Goal: Task Accomplishment & Management: Use online tool/utility

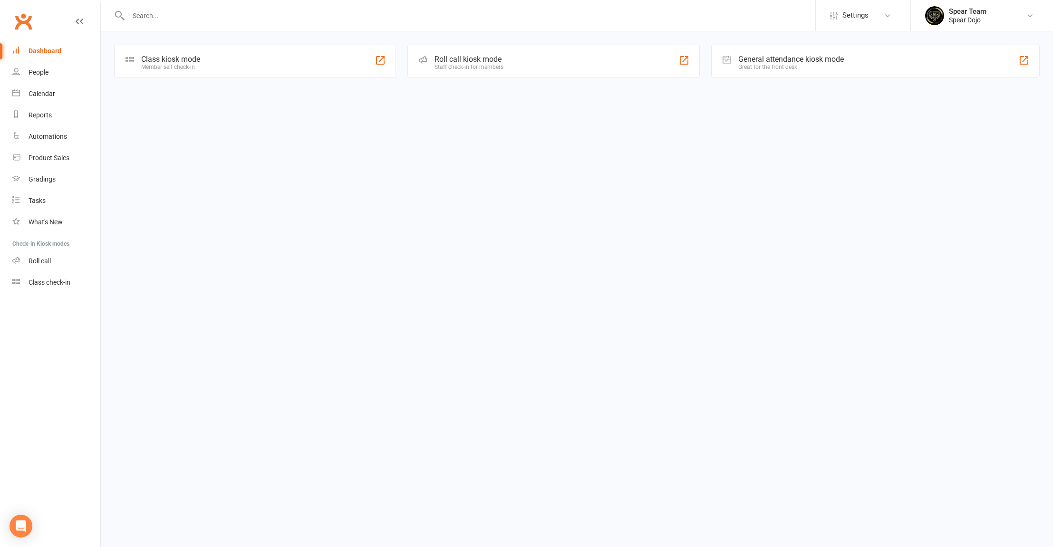
click at [220, 59] on div "Class kiosk mode Member self check-in" at bounding box center [255, 61] width 282 height 33
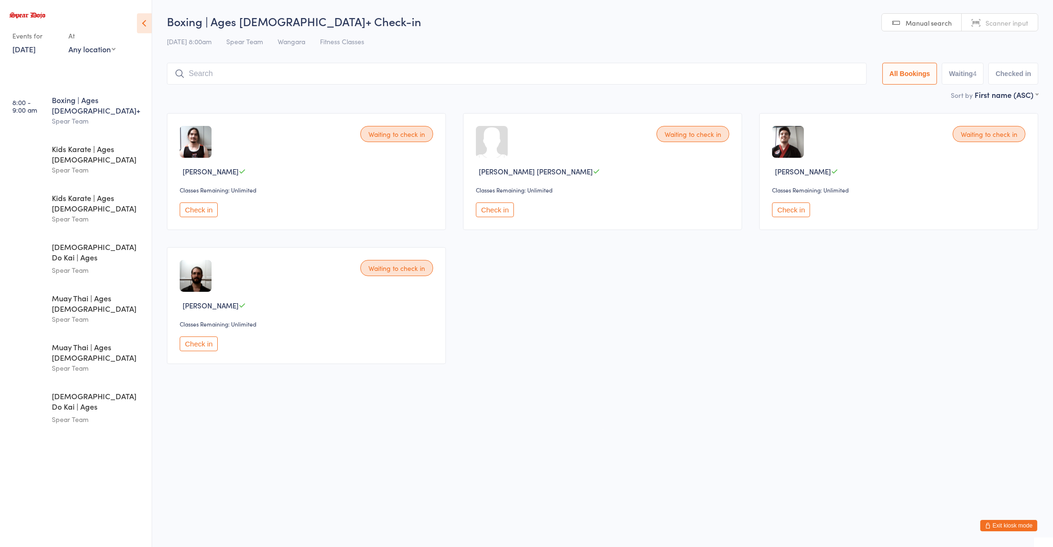
click at [500, 212] on button "Check in" at bounding box center [495, 210] width 38 height 15
click at [482, 75] on input "search" at bounding box center [515, 74] width 696 height 22
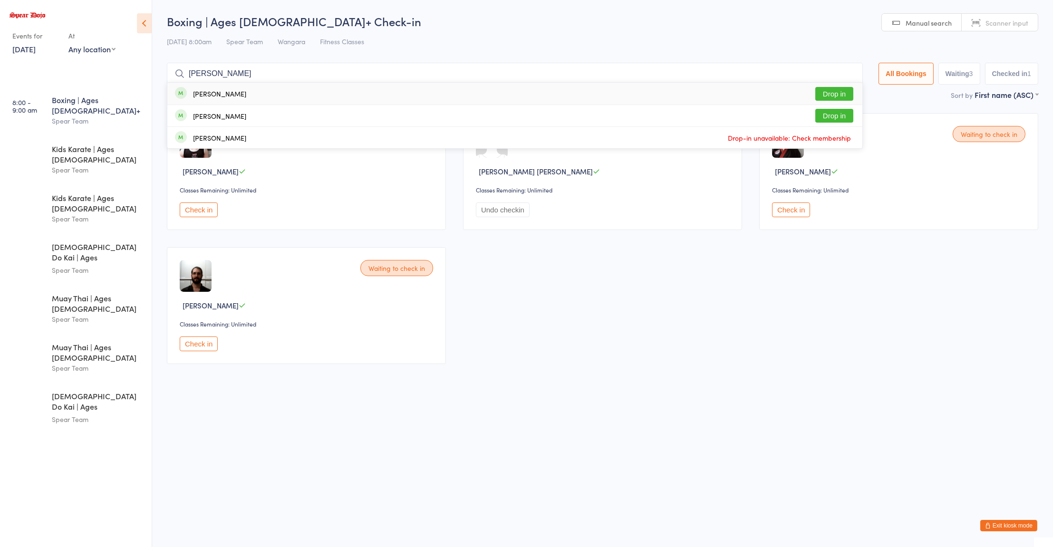
type input "[PERSON_NAME]"
click at [834, 91] on button "Drop in" at bounding box center [835, 94] width 38 height 14
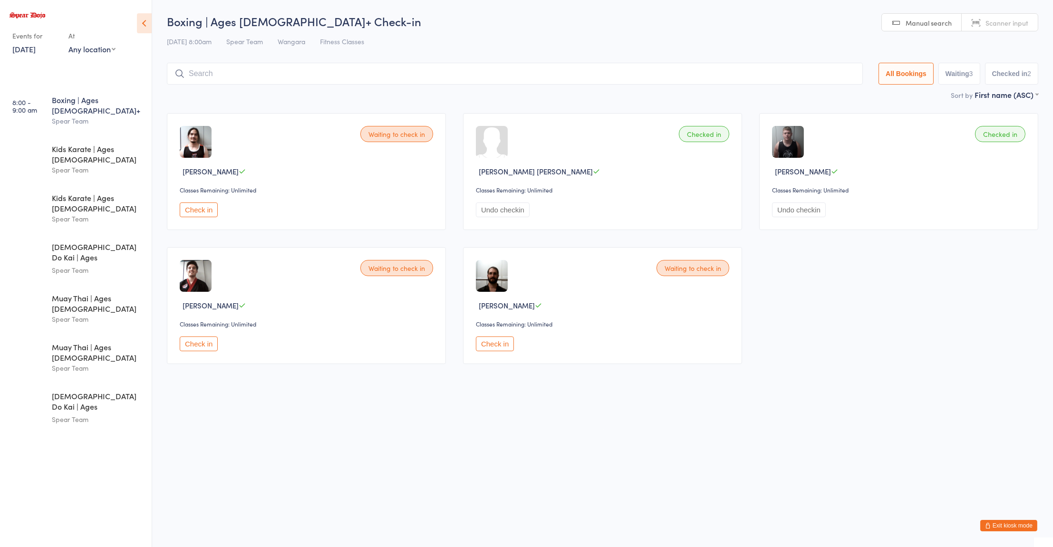
click at [503, 341] on button "Check in" at bounding box center [495, 344] width 38 height 15
click at [245, 77] on input "search" at bounding box center [515, 74] width 696 height 22
type input "aar"
click at [829, 98] on button "Drop in" at bounding box center [835, 94] width 38 height 14
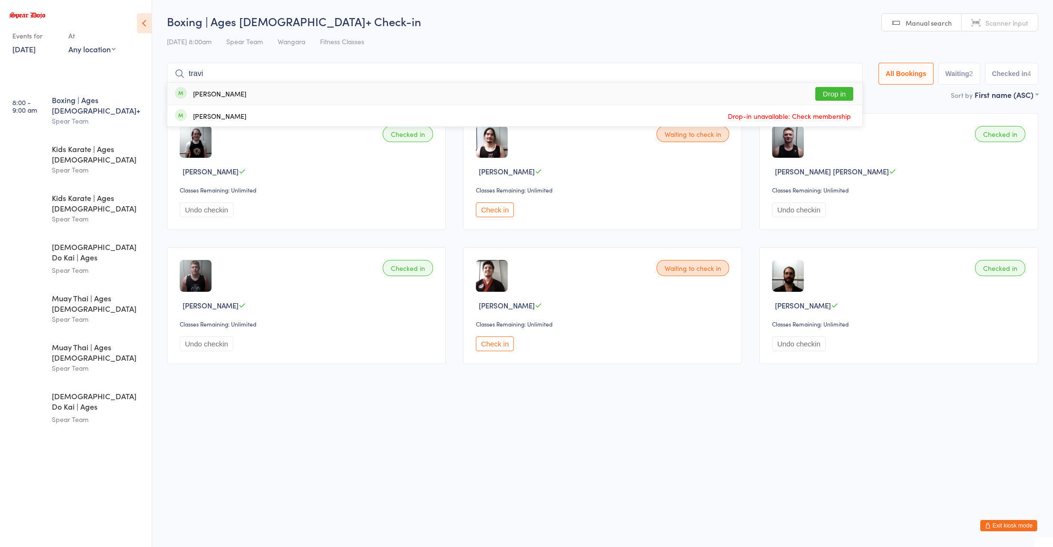
type input "travi"
click at [837, 99] on button "Drop in" at bounding box center [835, 94] width 38 height 14
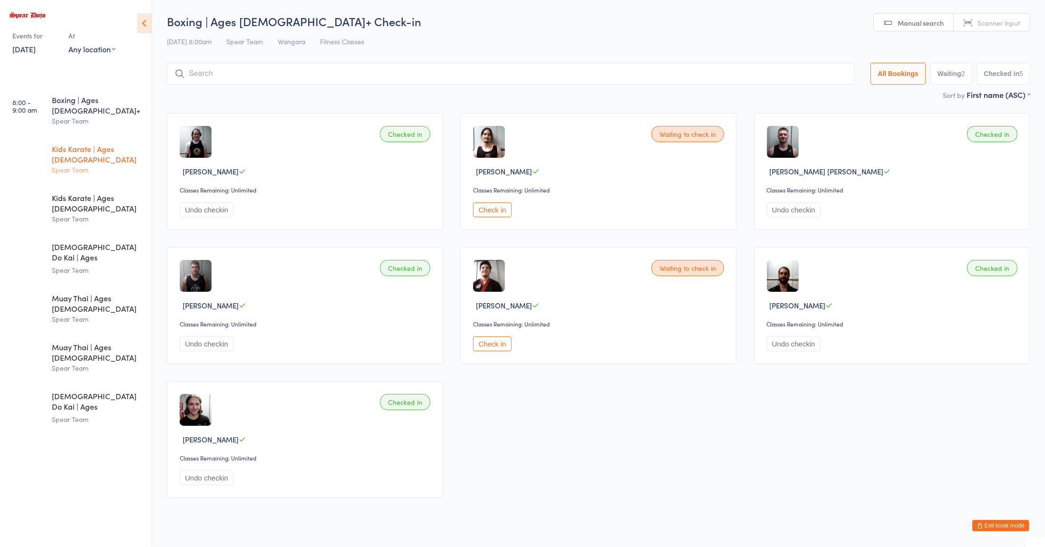
click at [91, 144] on div "Kids Karate | Ages [DEMOGRAPHIC_DATA]" at bounding box center [98, 154] width 92 height 21
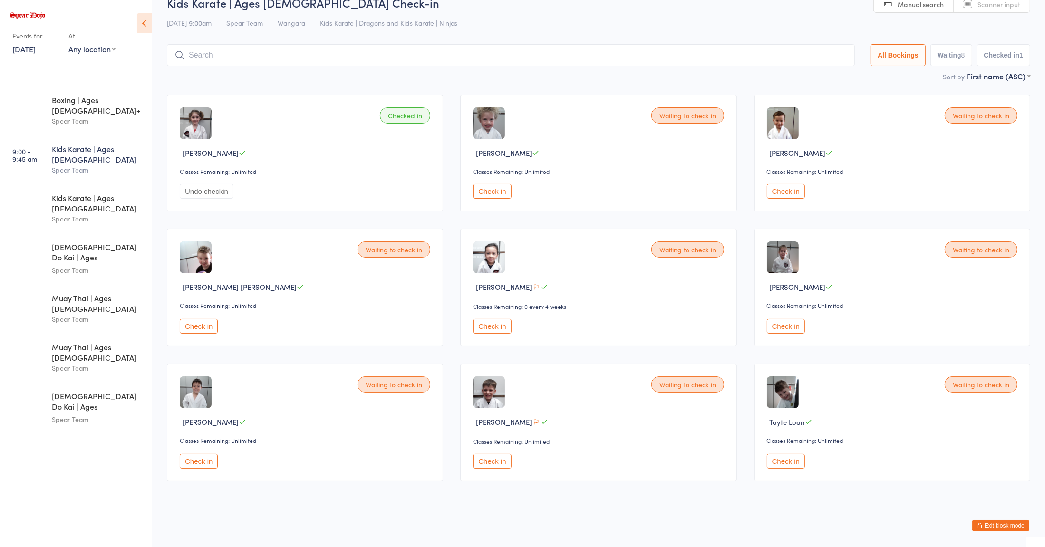
scroll to position [19, 0]
click at [87, 242] on div "[DEMOGRAPHIC_DATA] Do Kai | Ages [DEMOGRAPHIC_DATA]" at bounding box center [98, 253] width 92 height 23
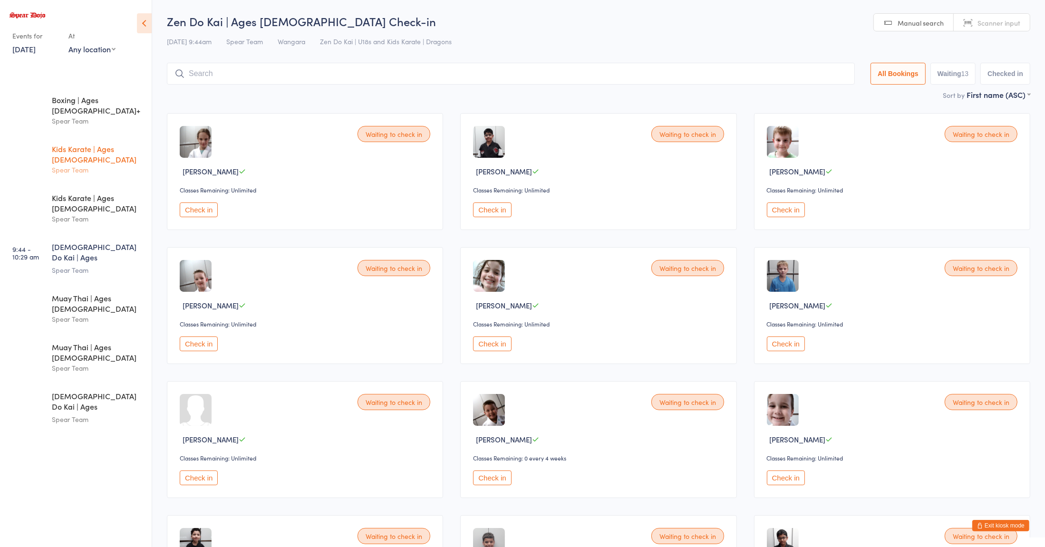
click at [99, 144] on div "Kids Karate | Ages [DEMOGRAPHIC_DATA]" at bounding box center [98, 154] width 92 height 21
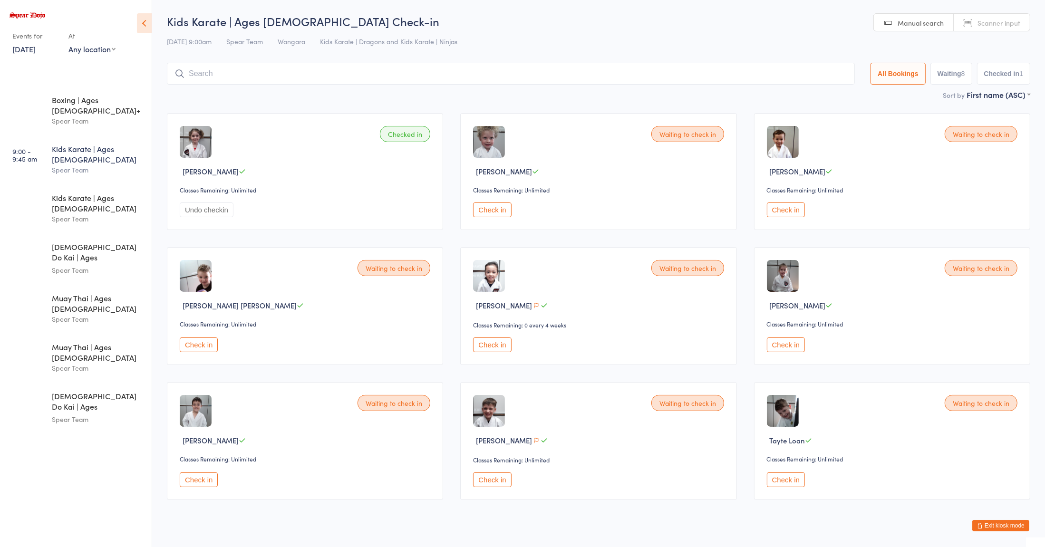
click at [281, 355] on div "Waiting to check in [PERSON_NAME] [PERSON_NAME] Classes Remaining: Unlimited Ch…" at bounding box center [305, 306] width 276 height 118
click at [87, 314] on div "Spear Team" at bounding box center [98, 319] width 92 height 11
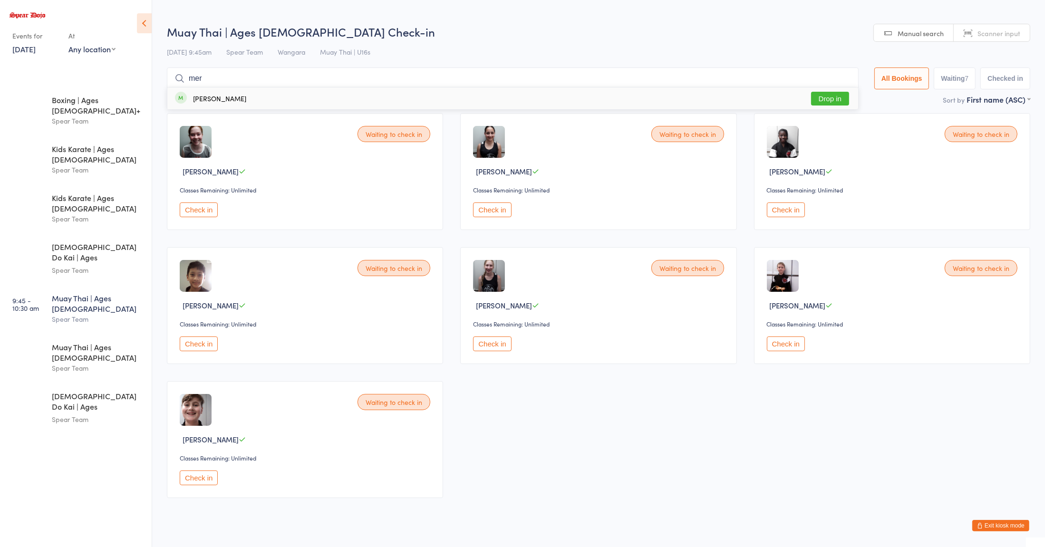
type input "mer"
click at [814, 99] on button "Drop in" at bounding box center [830, 99] width 38 height 14
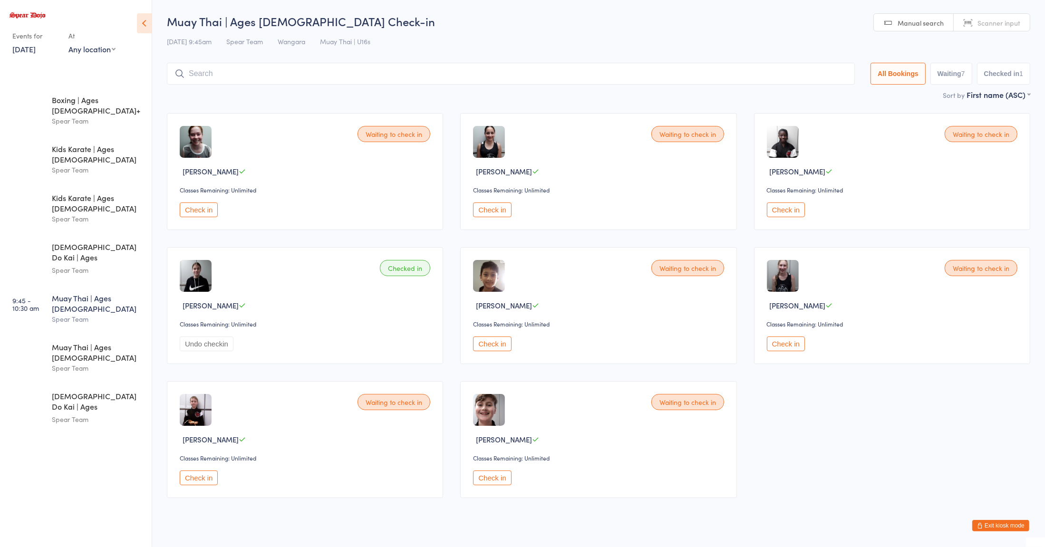
click at [563, 287] on div "Waiting to check in [PERSON_NAME] Classes Remaining: Unlimited Check in" at bounding box center [598, 305] width 276 height 117
click at [1001, 96] on select "First name (ASC) First name (DESC) Last name (ASC) Last name (DESC) Check in ti…" at bounding box center [999, 93] width 64 height 8
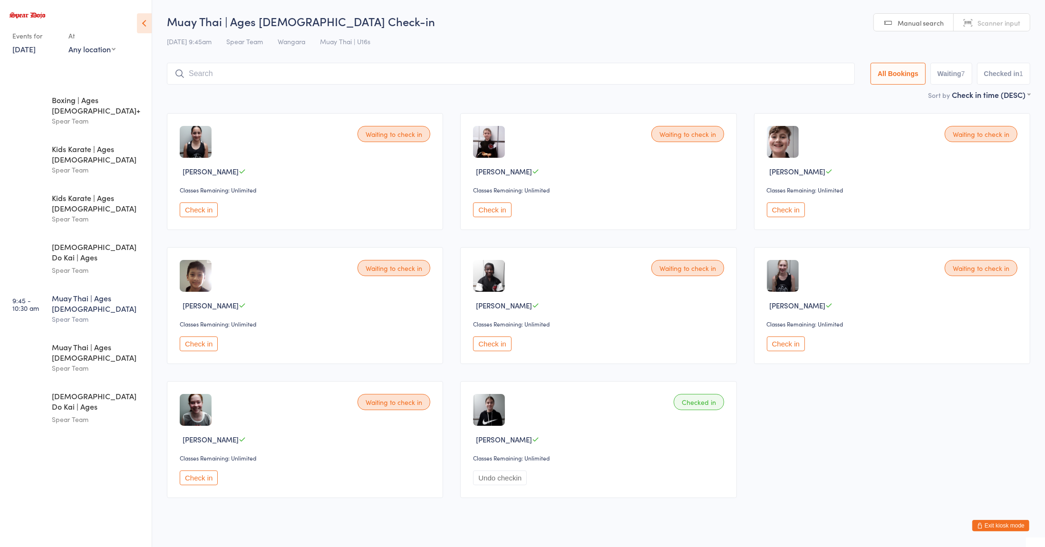
click at [835, 331] on div "Waiting to check in [PERSON_NAME] Classes Remaining: Unlimited Check in" at bounding box center [892, 305] width 276 height 117
click at [51, 185] on link "9:00 - 9:30 am Kids Karate | Ages [DEMOGRAPHIC_DATA] Spear Team" at bounding box center [77, 209] width 149 height 48
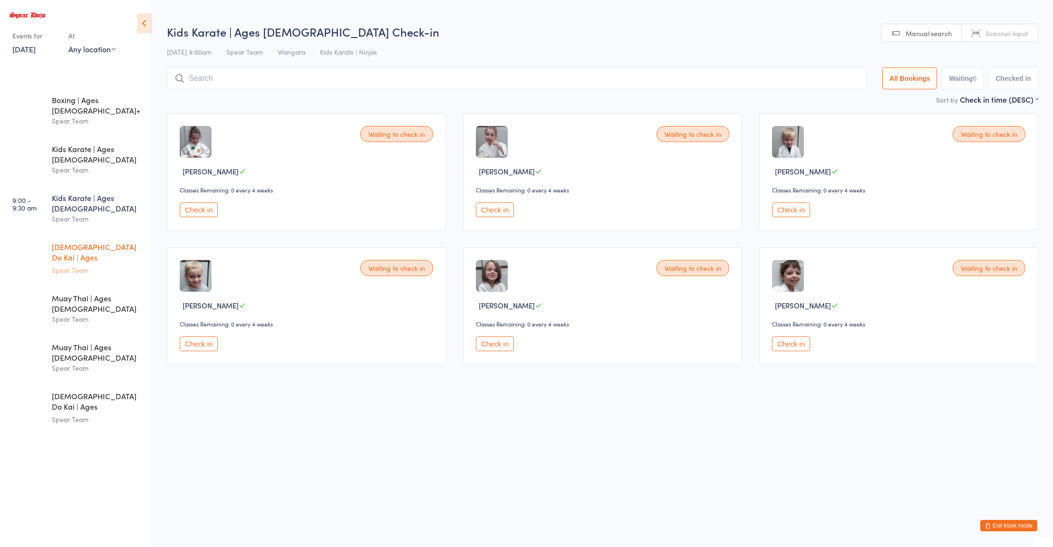
click at [373, 341] on div "Check in" at bounding box center [308, 344] width 256 height 15
click at [49, 235] on link "9:44 - 10:29 am Zen Do Kai | Ages [DEMOGRAPHIC_DATA] Spear Team" at bounding box center [77, 259] width 149 height 50
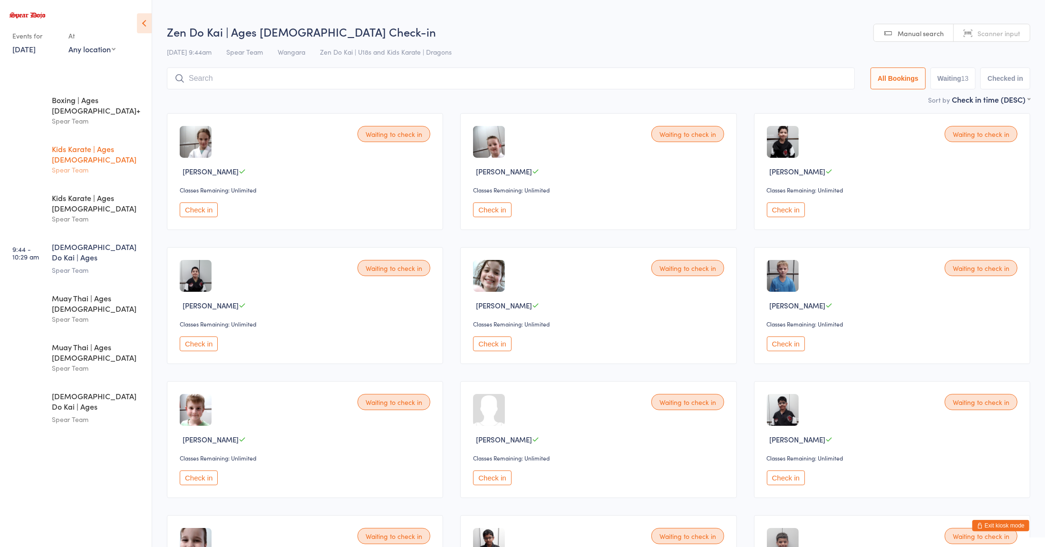
click at [46, 141] on link "9:00 - 9:45 am Kids Karate | Ages [DEMOGRAPHIC_DATA] Spear Team" at bounding box center [77, 160] width 149 height 48
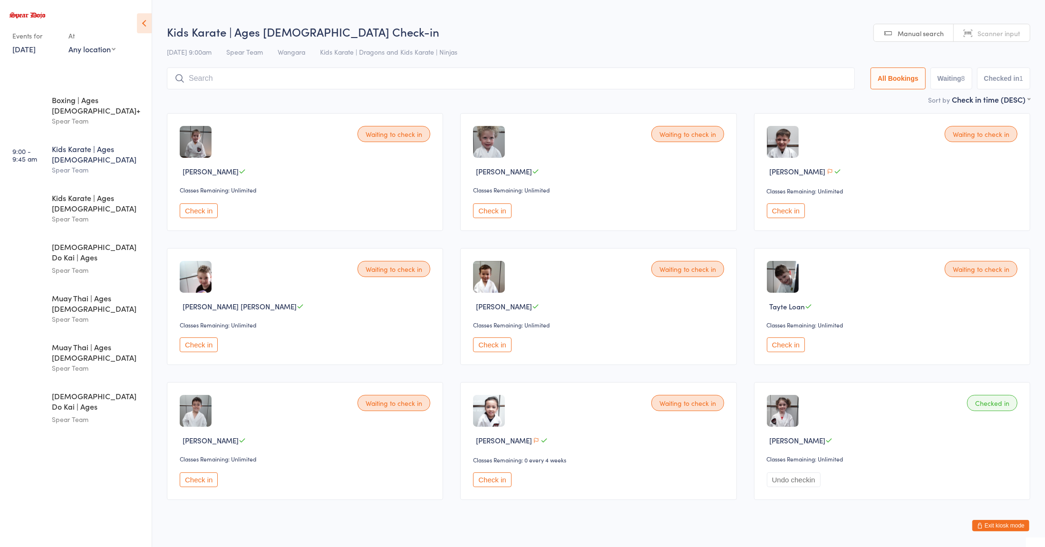
click at [328, 339] on div "Check in" at bounding box center [307, 345] width 254 height 15
click at [491, 209] on button "Check in" at bounding box center [492, 211] width 38 height 15
click at [195, 217] on button "Check in" at bounding box center [199, 211] width 38 height 15
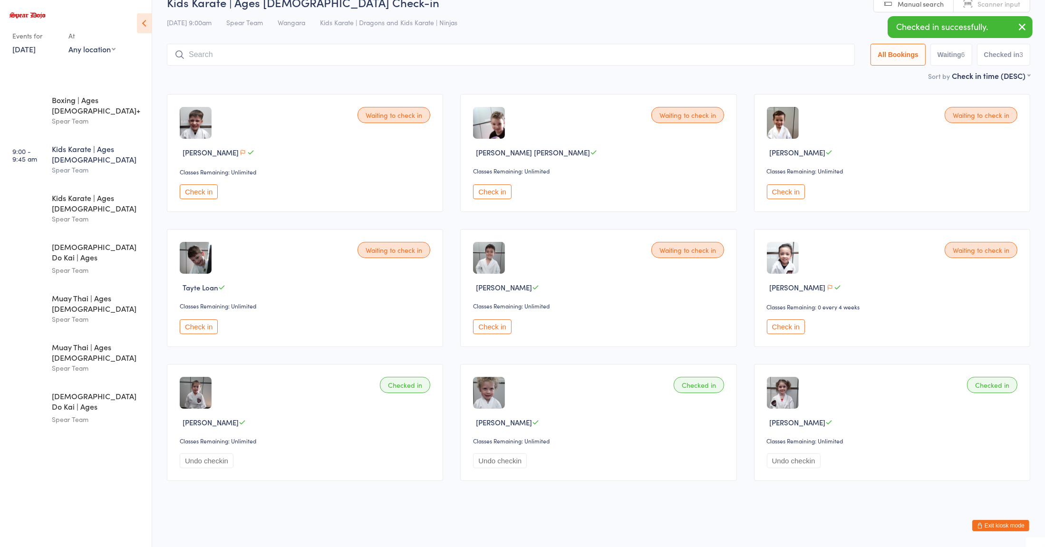
scroll to position [9, 0]
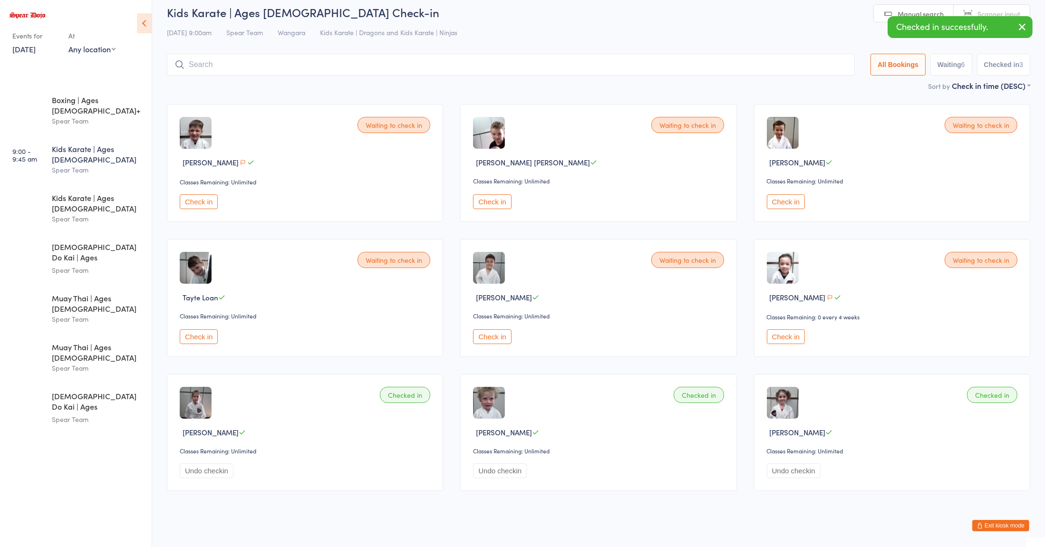
click at [782, 333] on button "Check in" at bounding box center [786, 337] width 38 height 15
click at [493, 332] on button "Check in" at bounding box center [492, 337] width 38 height 15
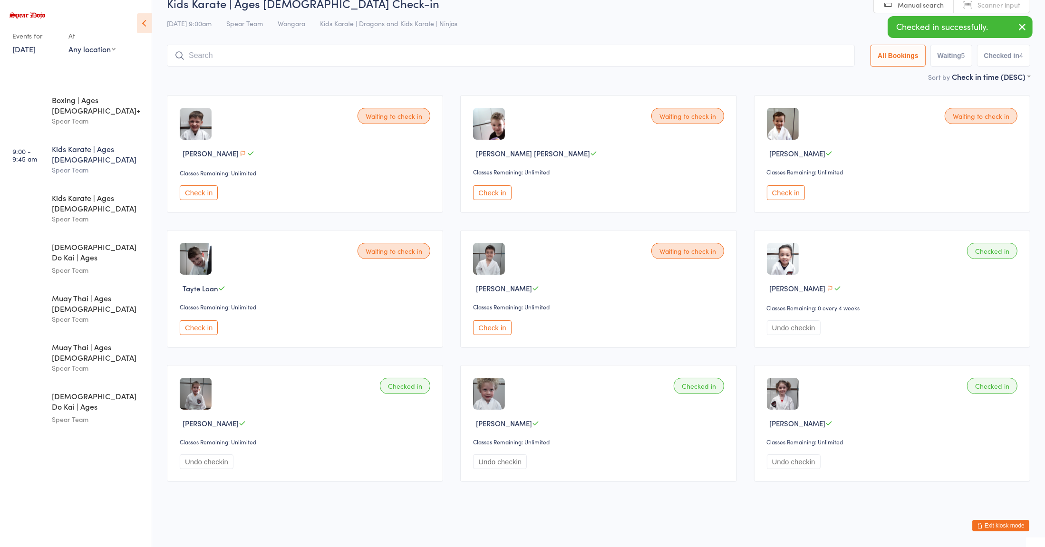
scroll to position [19, 0]
click at [202, 190] on button "Check in" at bounding box center [199, 192] width 38 height 15
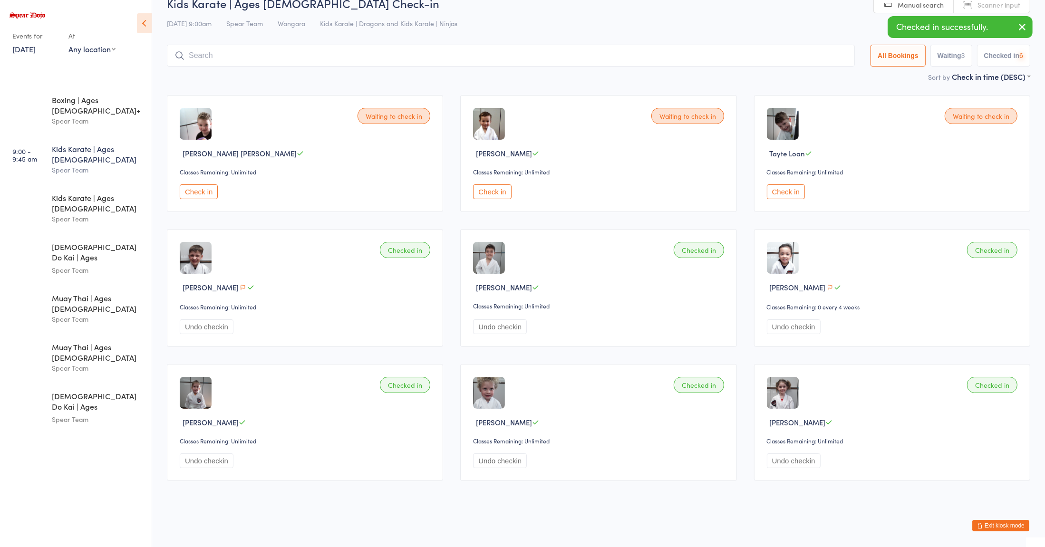
click at [217, 57] on input "search" at bounding box center [511, 56] width 688 height 22
type input "[PERSON_NAME]"
click at [206, 75] on div "[PERSON_NAME]" at bounding box center [219, 76] width 53 height 8
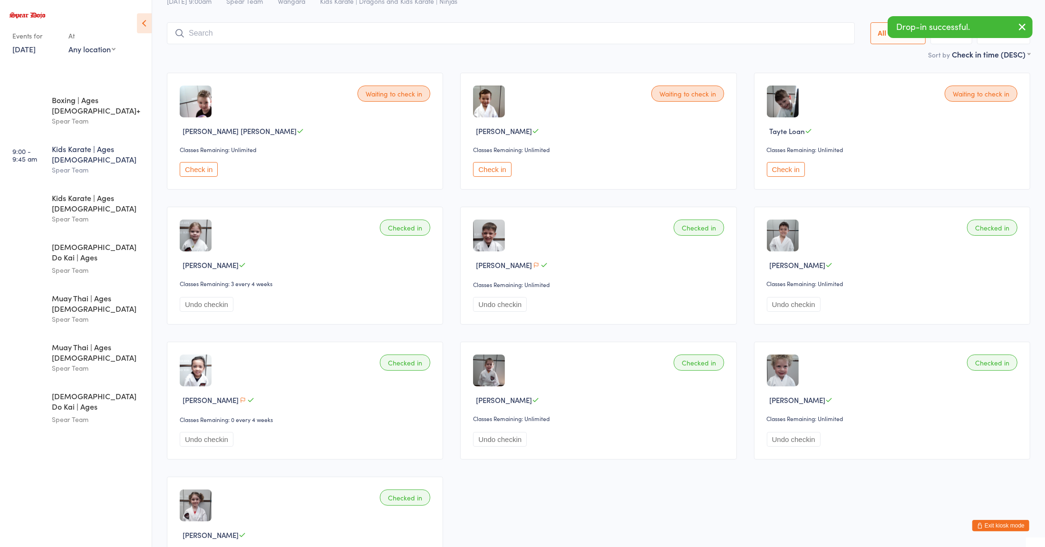
scroll to position [51, 0]
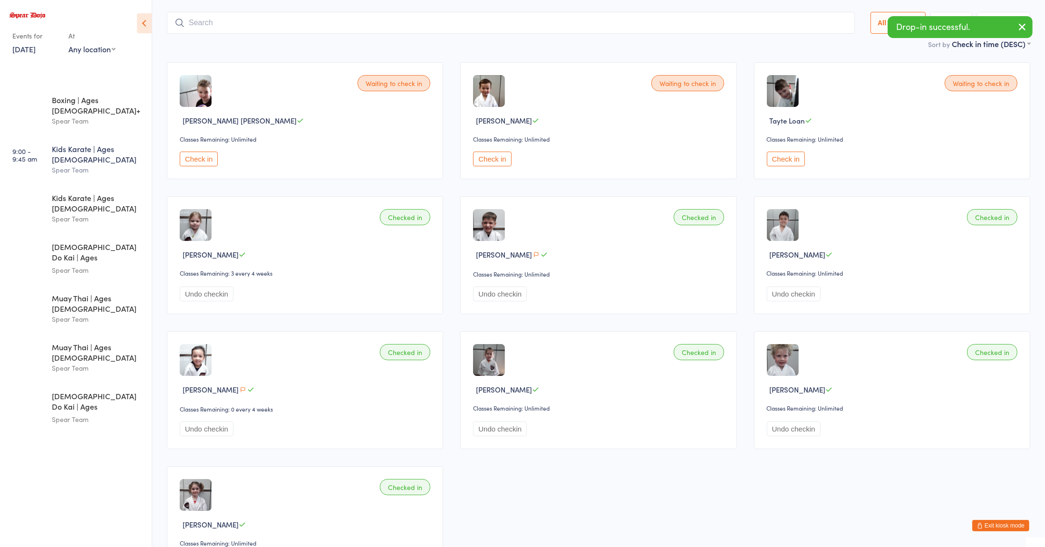
click at [793, 158] on button "Check in" at bounding box center [786, 159] width 38 height 15
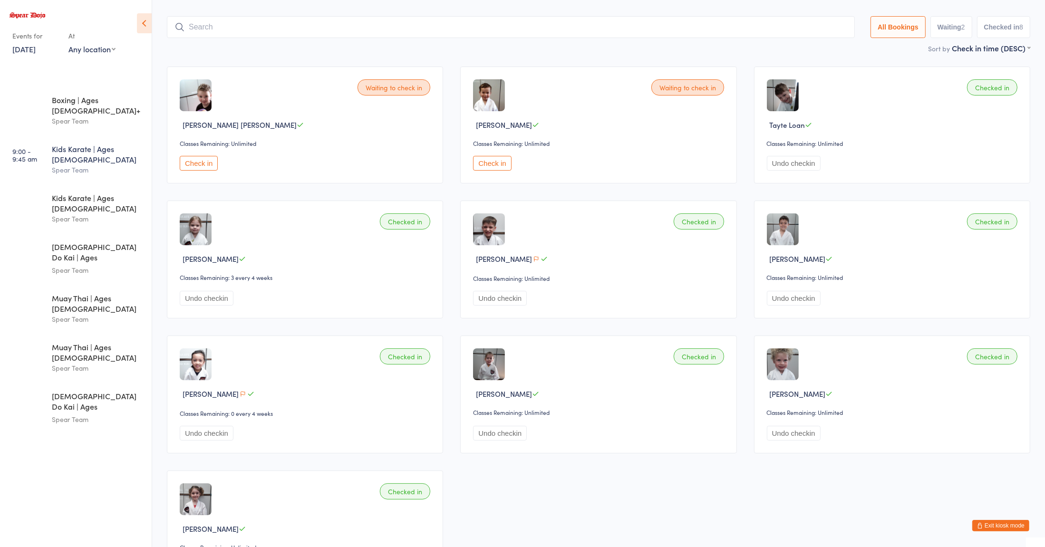
click at [735, 460] on div "Waiting to check in [PERSON_NAME] [PERSON_NAME] Classes Remaining: Unlimited Ch…" at bounding box center [598, 327] width 881 height 538
click at [72, 193] on div "Kids Karate | Ages [DEMOGRAPHIC_DATA]" at bounding box center [98, 203] width 92 height 21
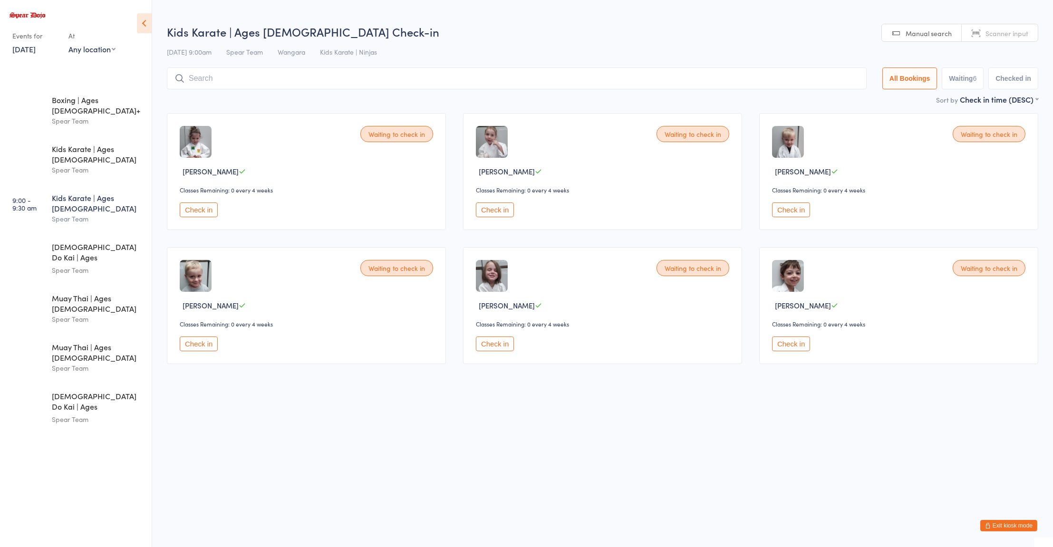
click at [592, 373] on div "Waiting to check in [PERSON_NAME] Classes Remaining: 0 every 4 weeks Check in W…" at bounding box center [602, 239] width 889 height 268
click at [204, 214] on button "Check in" at bounding box center [199, 210] width 38 height 15
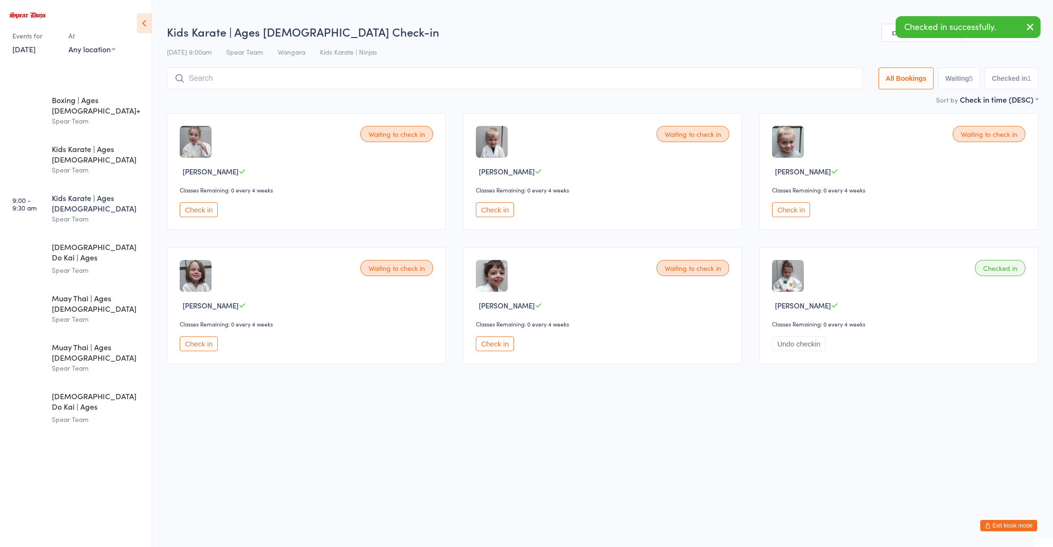
click at [502, 212] on button "Check in" at bounding box center [495, 210] width 38 height 15
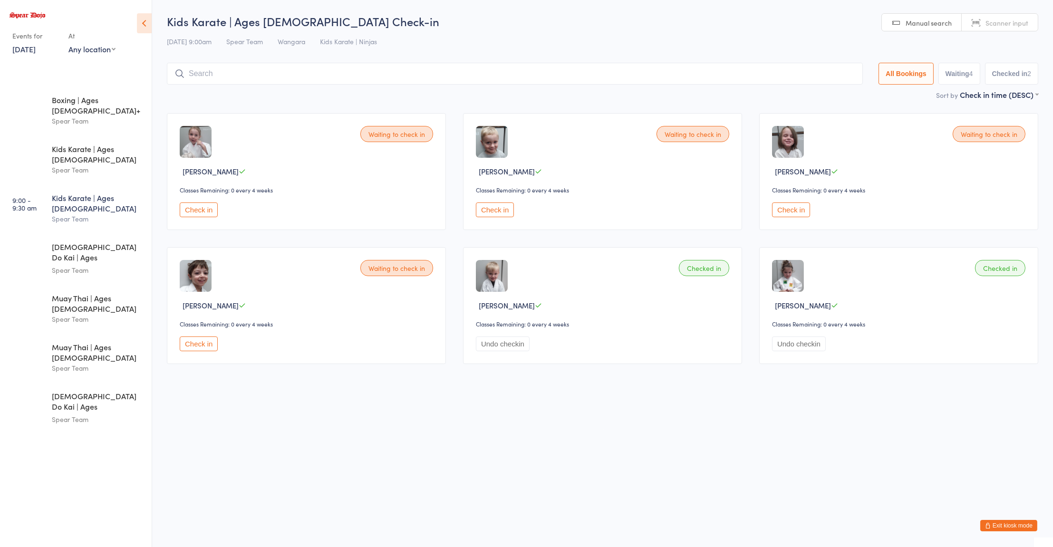
click at [503, 344] on button "Undo checkin" at bounding box center [503, 344] width 54 height 15
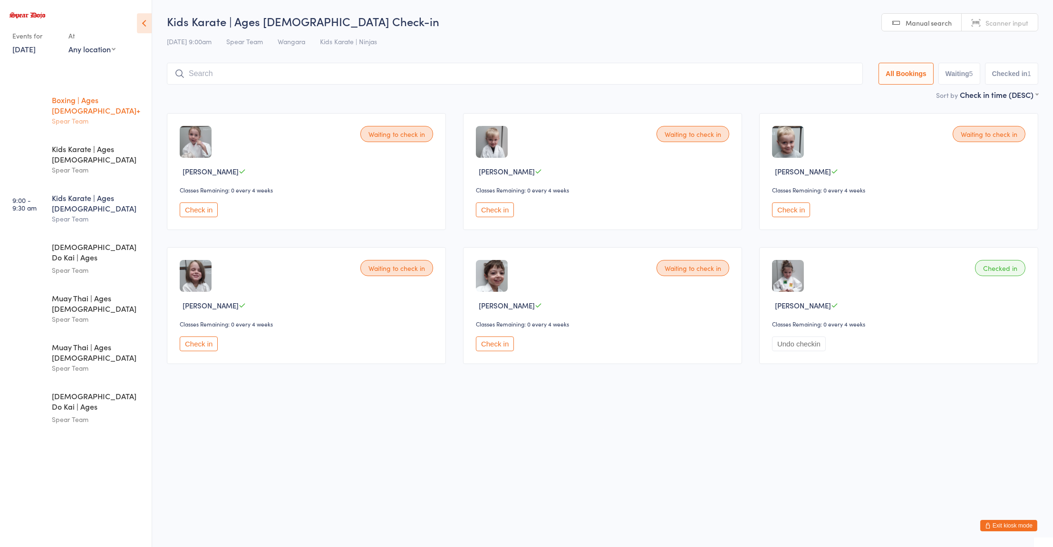
click at [78, 116] on div "Spear Team" at bounding box center [98, 121] width 92 height 11
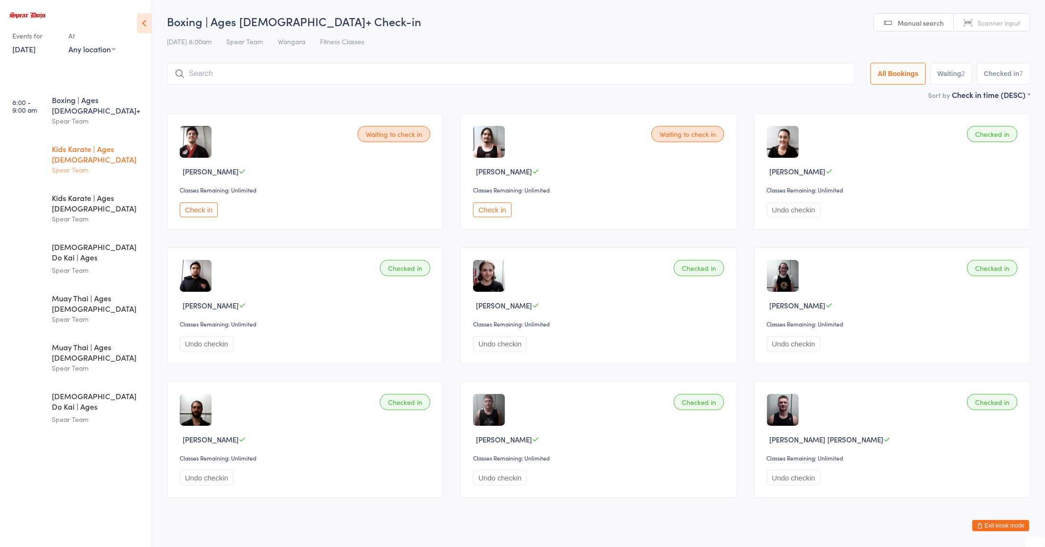
click at [89, 165] on div "Spear Team" at bounding box center [98, 170] width 92 height 11
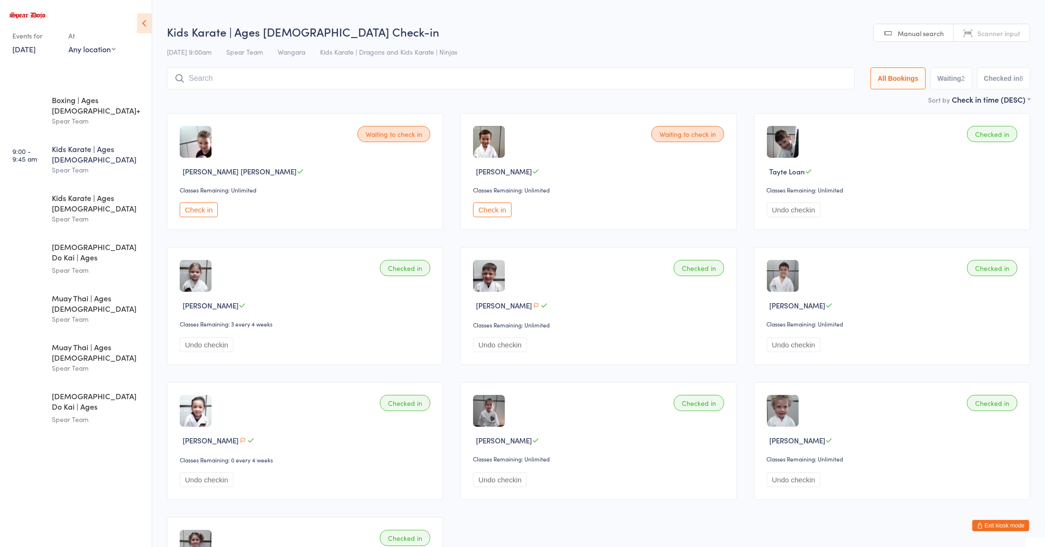
click at [198, 209] on button "Check in" at bounding box center [199, 210] width 38 height 15
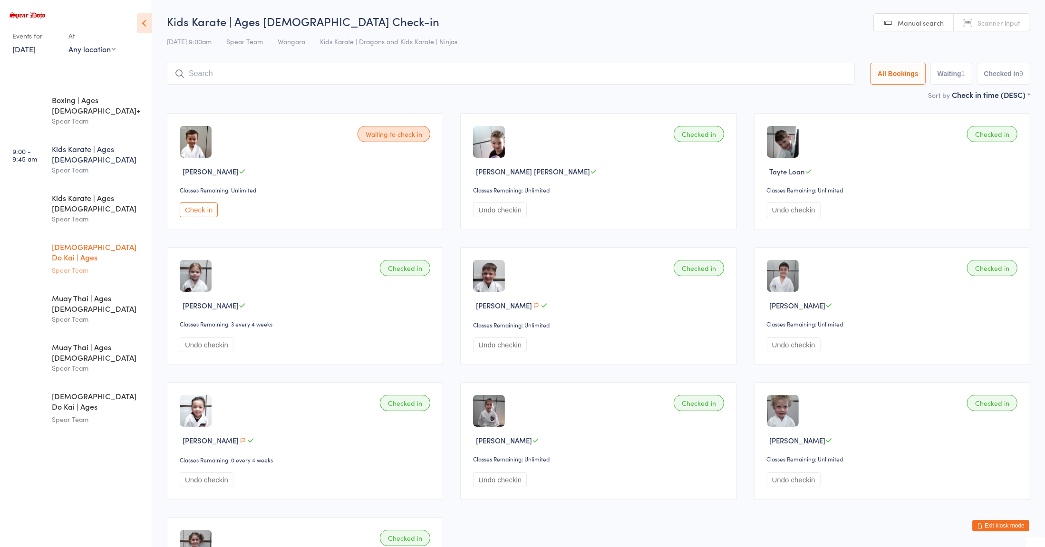
click at [89, 265] on div "Spear Team" at bounding box center [98, 270] width 92 height 11
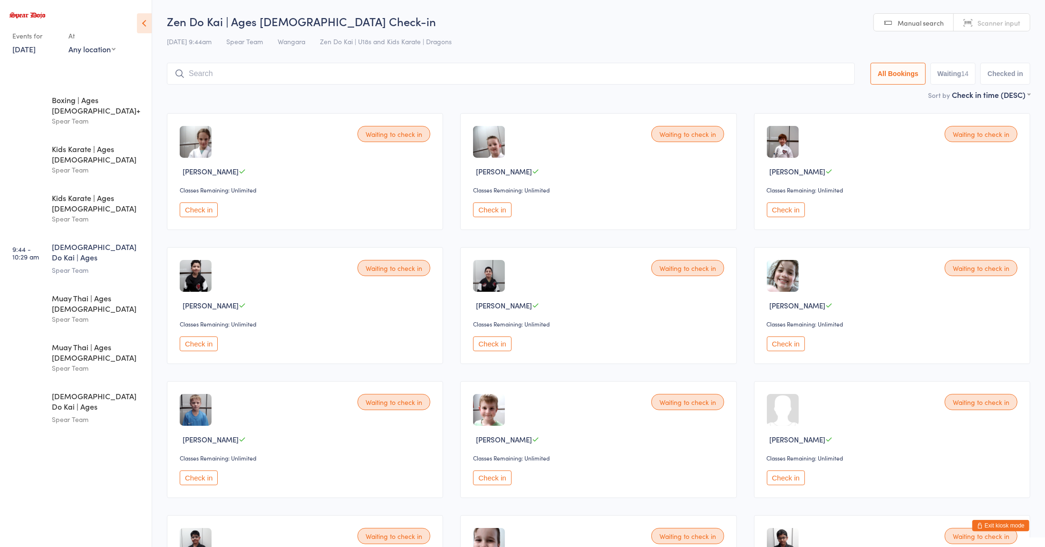
click at [921, 299] on div "Waiting to check in [PERSON_NAME] Classes Remaining: Unlimited Check in" at bounding box center [892, 305] width 276 height 117
click at [495, 213] on button "Check in" at bounding box center [492, 210] width 38 height 15
click at [195, 212] on button "Check in" at bounding box center [199, 210] width 38 height 15
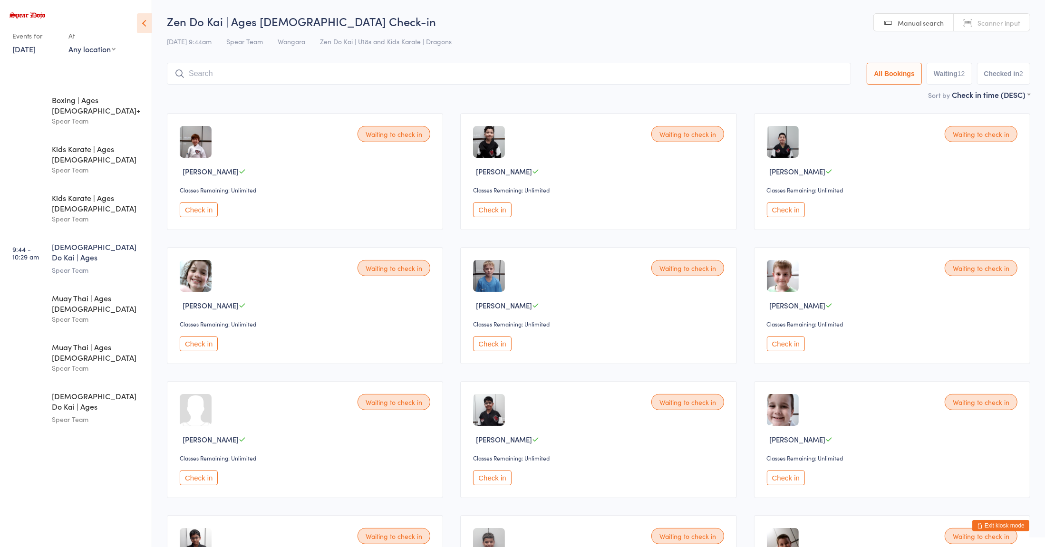
click at [210, 217] on button "Check in" at bounding box center [199, 210] width 38 height 15
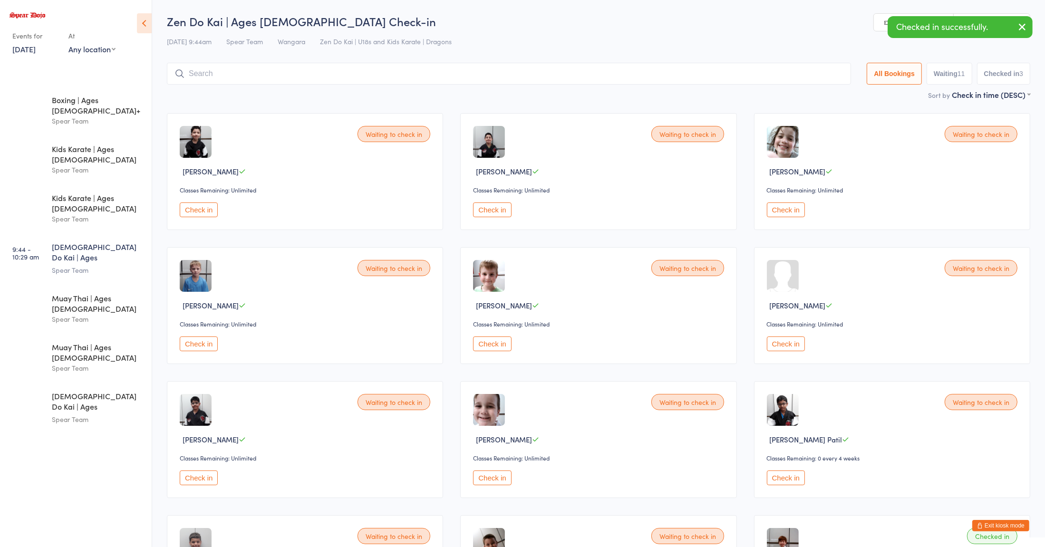
click at [789, 345] on button "Check in" at bounding box center [786, 344] width 38 height 15
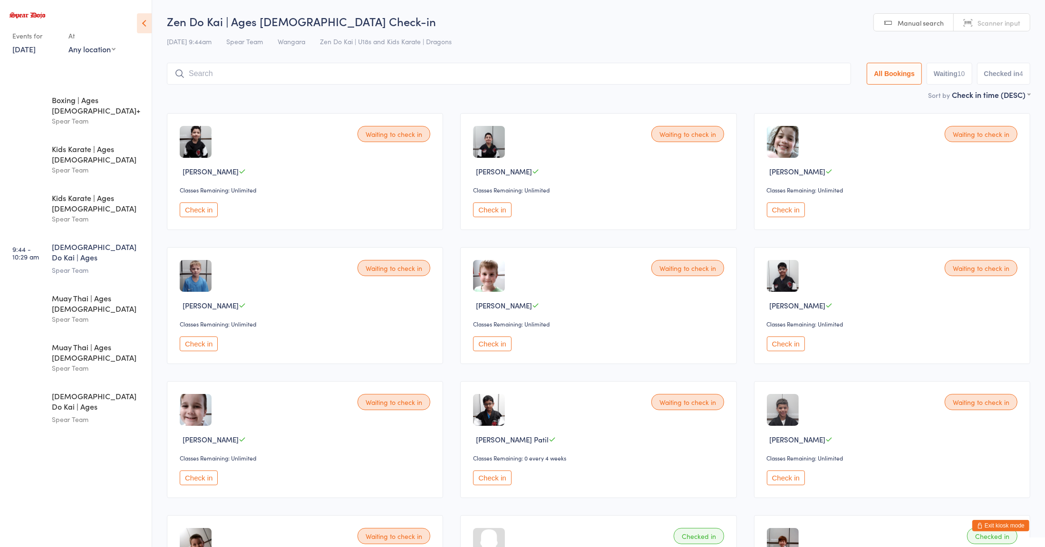
click at [654, 78] on input "search" at bounding box center [509, 74] width 684 height 22
type input "[PERSON_NAME]"
click at [233, 94] on div "[PERSON_NAME]" at bounding box center [219, 94] width 53 height 8
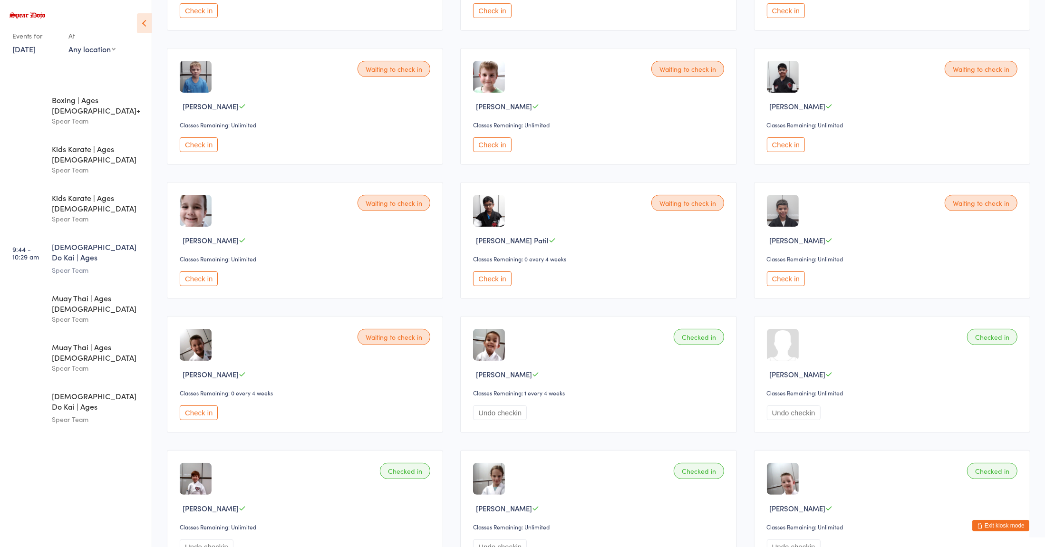
scroll to position [202, 0]
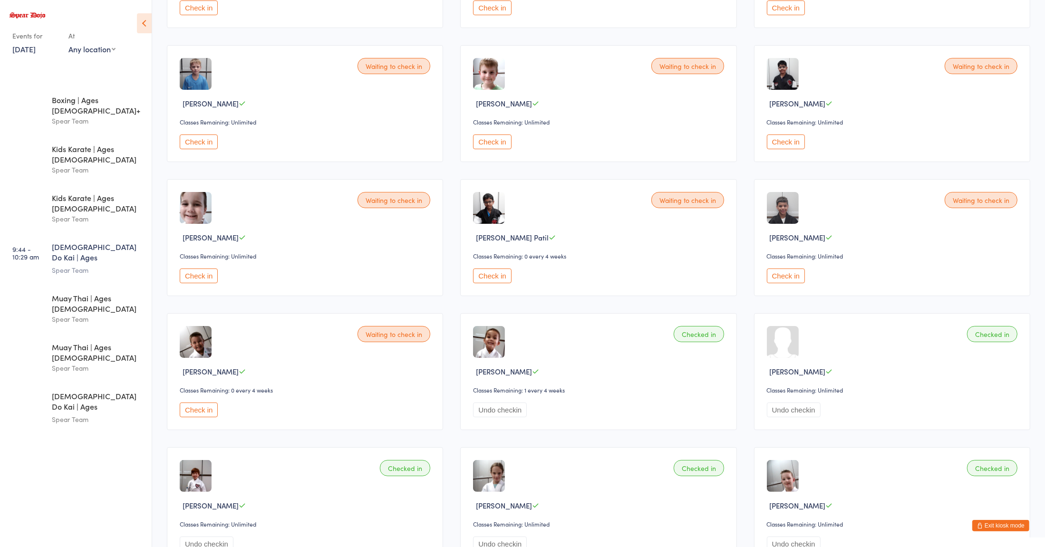
click at [192, 404] on button "Check in" at bounding box center [199, 410] width 38 height 15
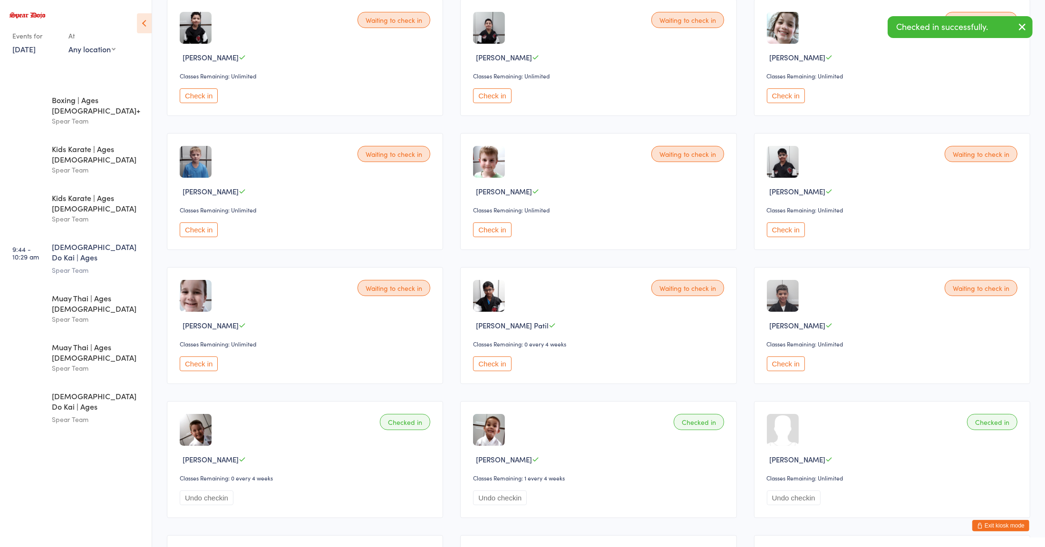
scroll to position [0, 0]
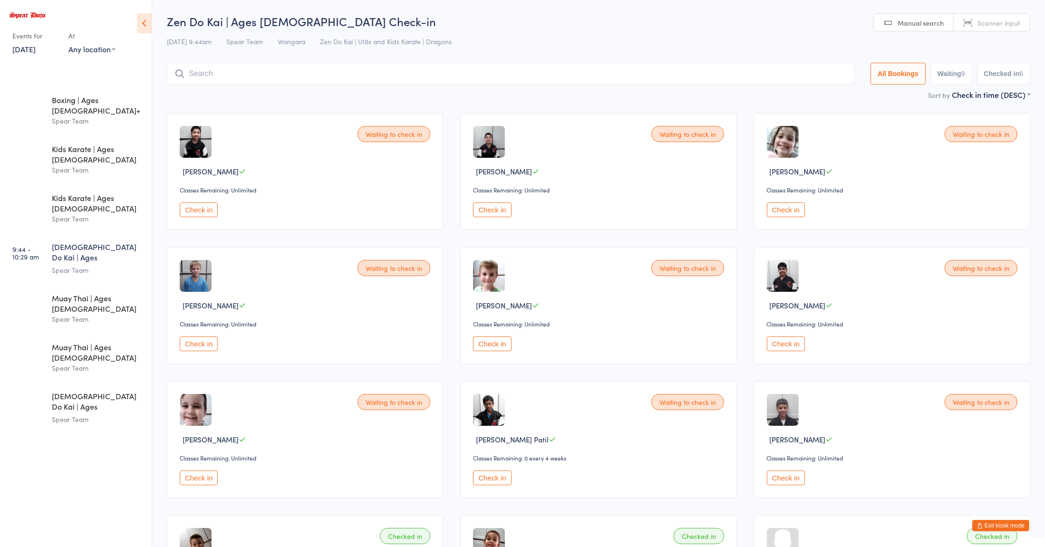
click at [490, 19] on h2 "Zen Do Kai | Ages [DEMOGRAPHIC_DATA] Check-in" at bounding box center [599, 21] width 864 height 16
click at [524, 29] on h2 "Zen Do Kai | Ages [DEMOGRAPHIC_DATA] Check-in" at bounding box center [599, 21] width 864 height 16
click at [652, 72] on input "search" at bounding box center [511, 74] width 688 height 22
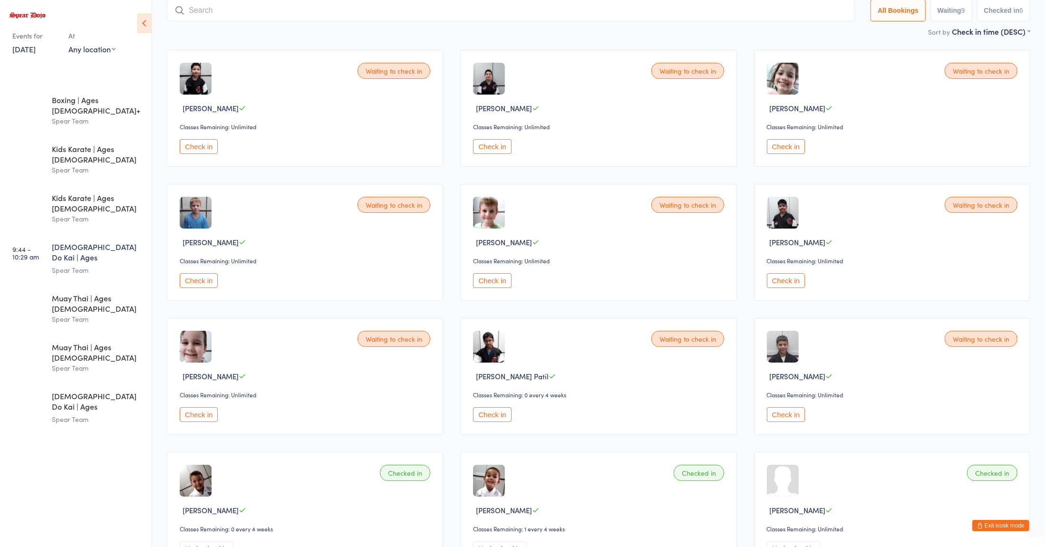
scroll to position [23, 0]
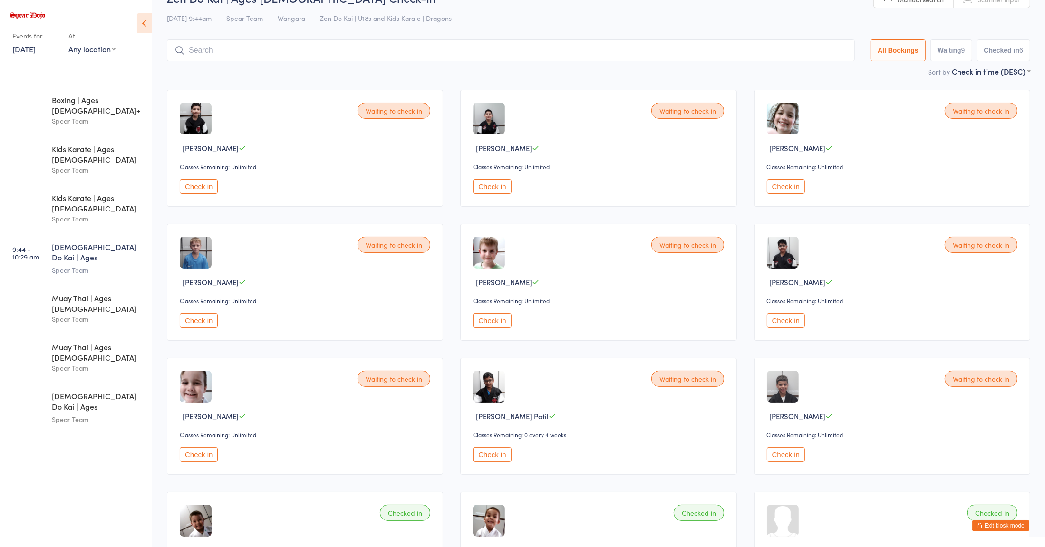
click at [599, 341] on div "Waiting to check in [PERSON_NAME] Classes Remaining: Unlimited Check in" at bounding box center [598, 282] width 276 height 117
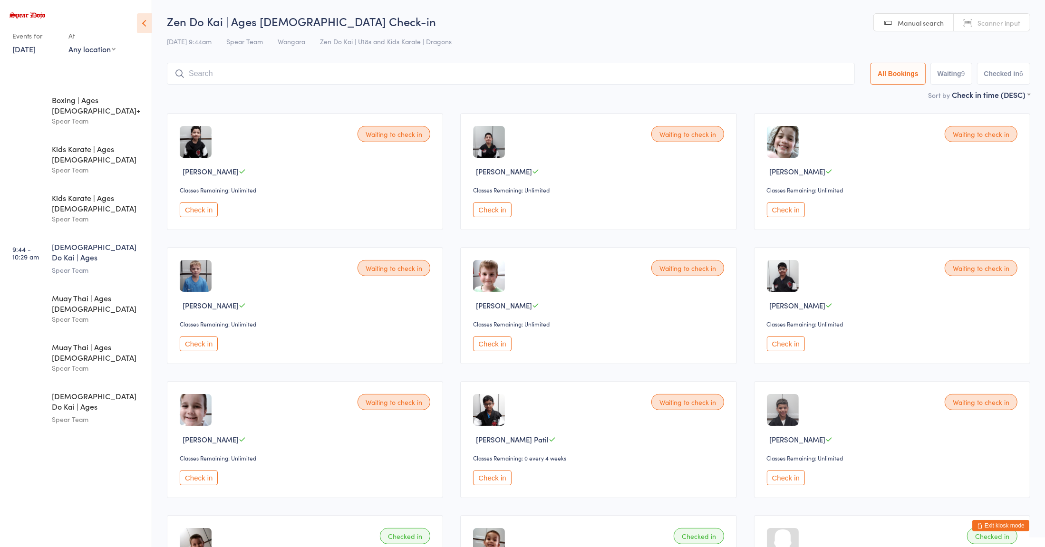
click at [506, 346] on button "Check in" at bounding box center [492, 344] width 38 height 15
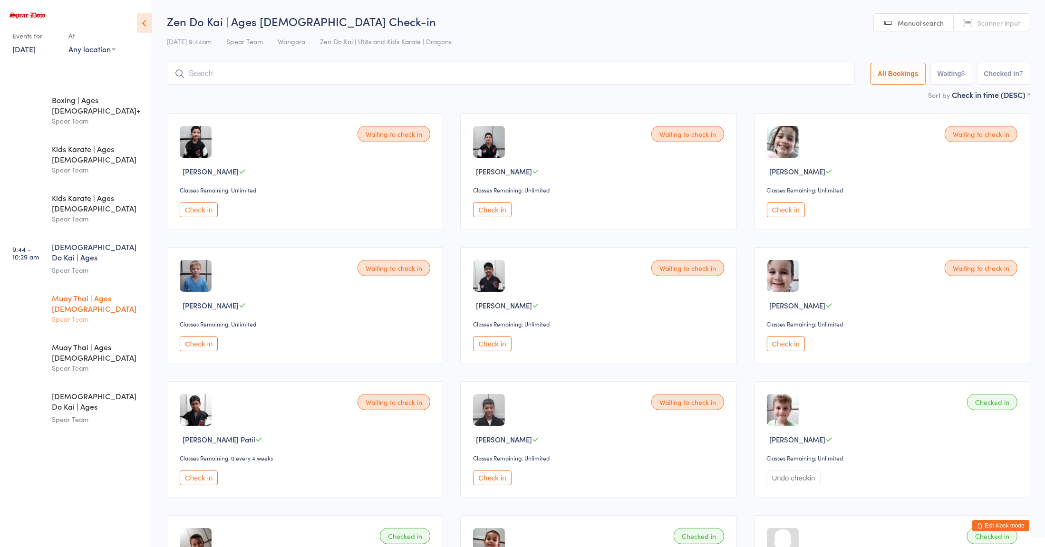
click at [113, 293] on div "Muay Thai | Ages [DEMOGRAPHIC_DATA]" at bounding box center [98, 303] width 92 height 21
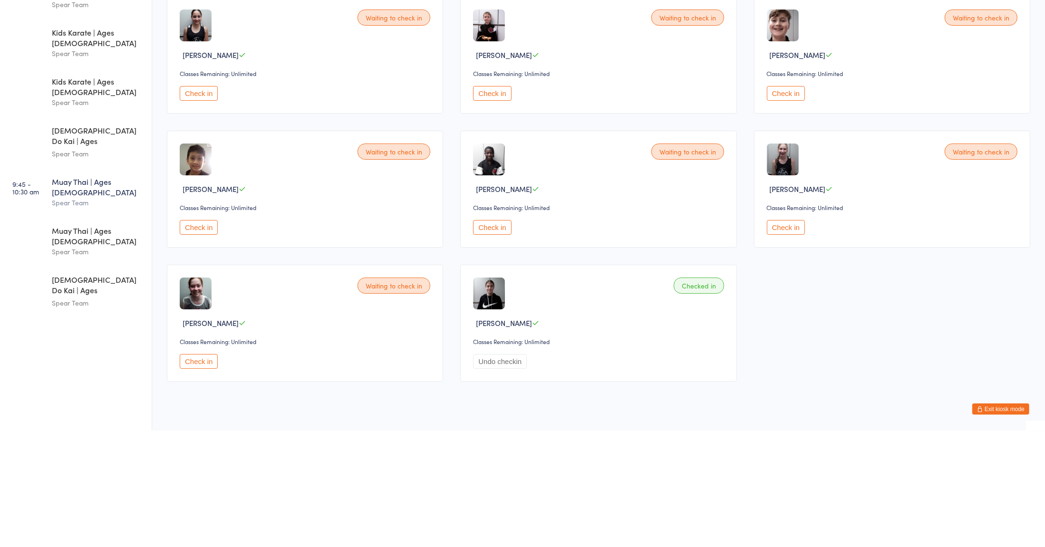
click at [202, 478] on button "Check in" at bounding box center [199, 478] width 38 height 15
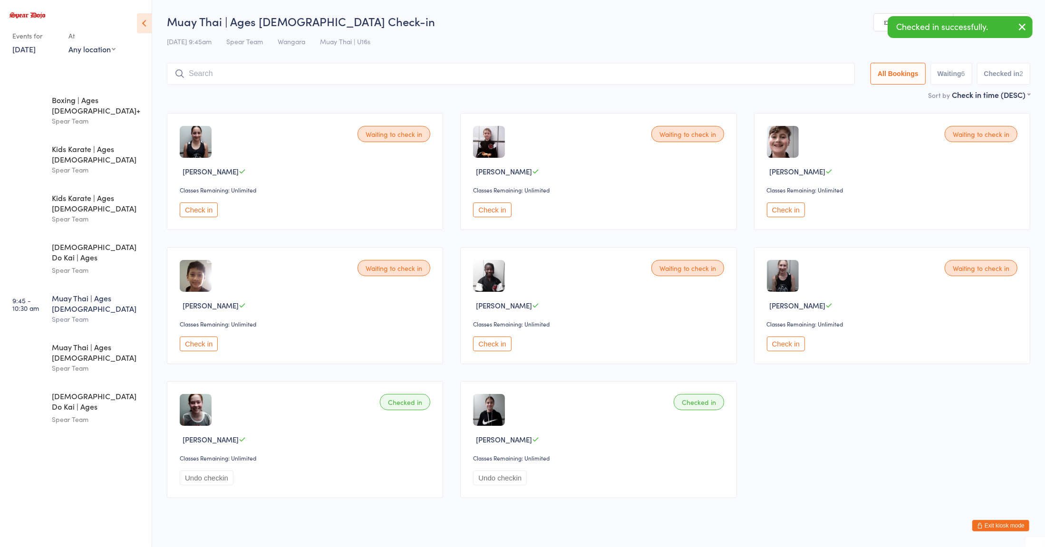
click at [790, 343] on button "Check in" at bounding box center [786, 344] width 38 height 15
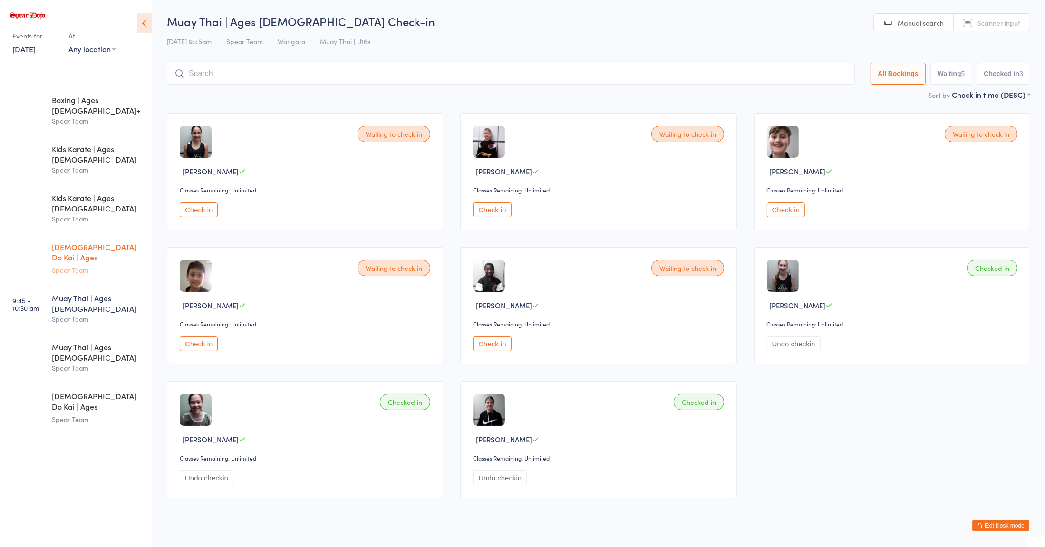
click at [114, 265] on div "Spear Team" at bounding box center [98, 270] width 92 height 11
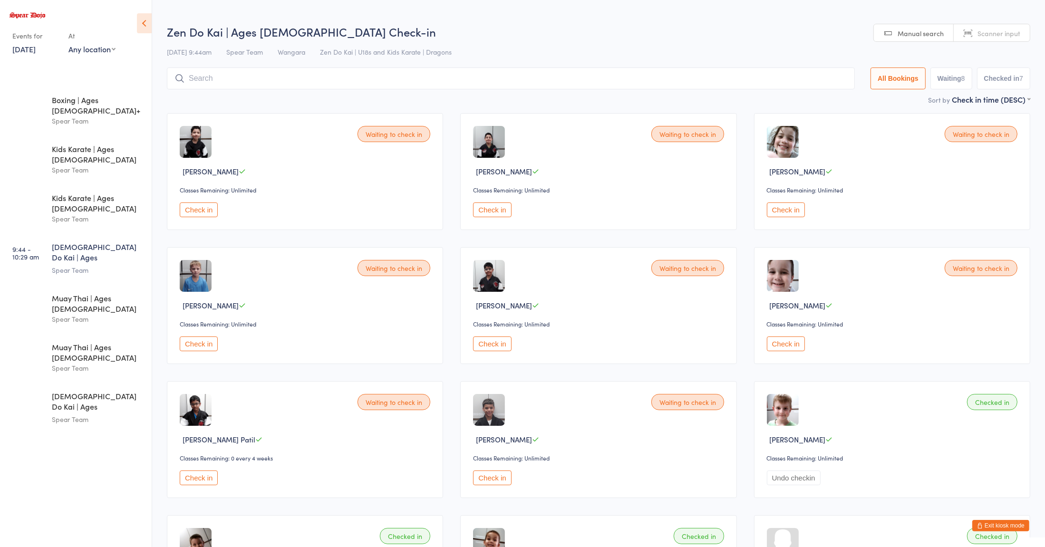
click at [357, 337] on div "Check in" at bounding box center [307, 344] width 254 height 15
click at [491, 213] on button "Check in" at bounding box center [492, 210] width 38 height 15
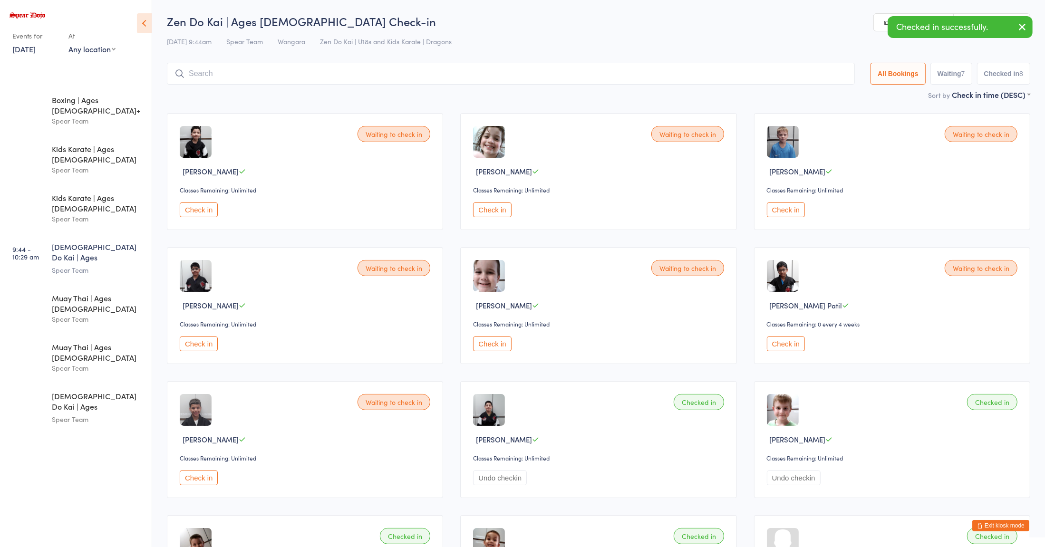
click at [315, 84] on input "search" at bounding box center [511, 74] width 688 height 22
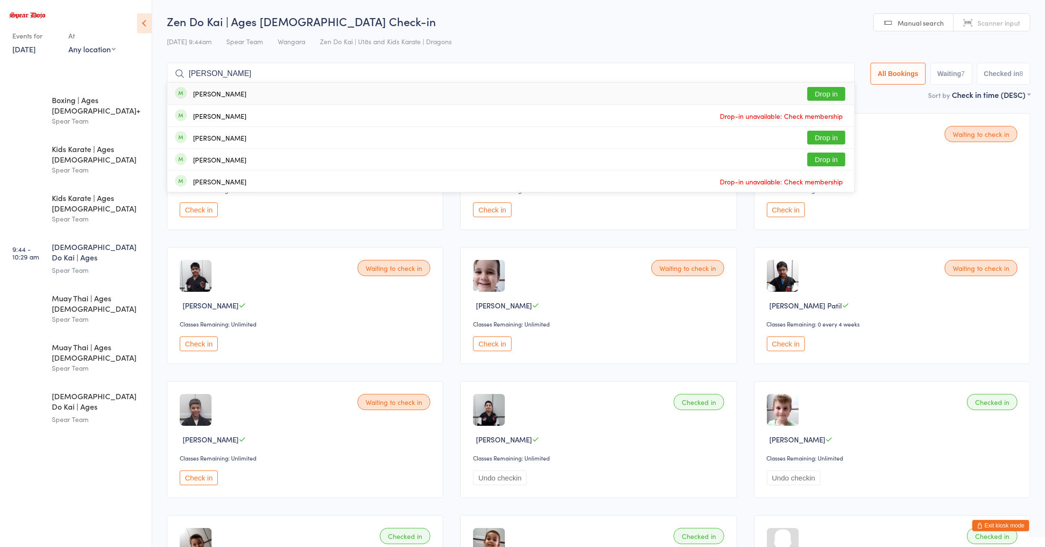
type input "[PERSON_NAME]"
click at [204, 160] on div "[PERSON_NAME]" at bounding box center [219, 160] width 53 height 8
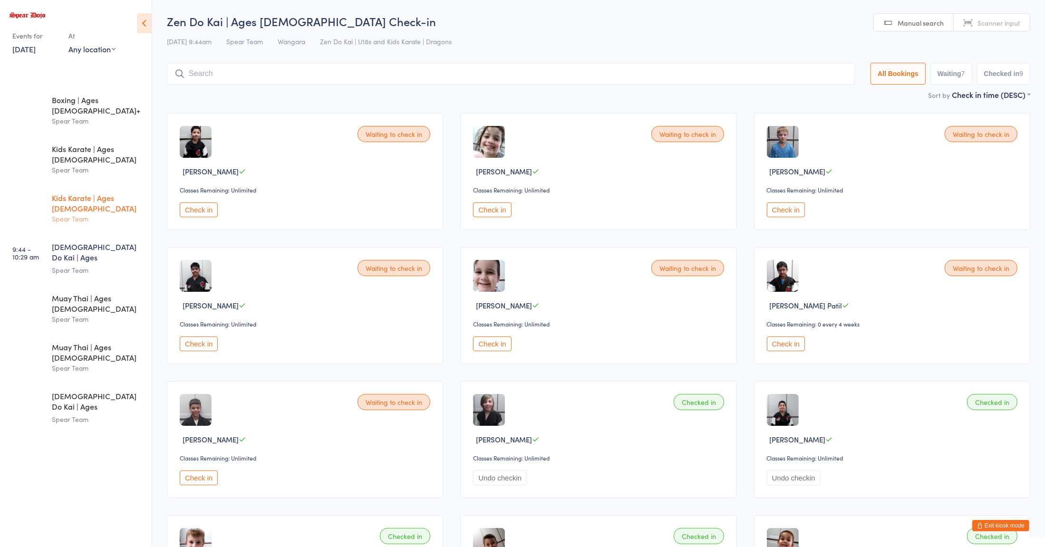
click at [107, 214] on div "Spear Team" at bounding box center [98, 219] width 92 height 11
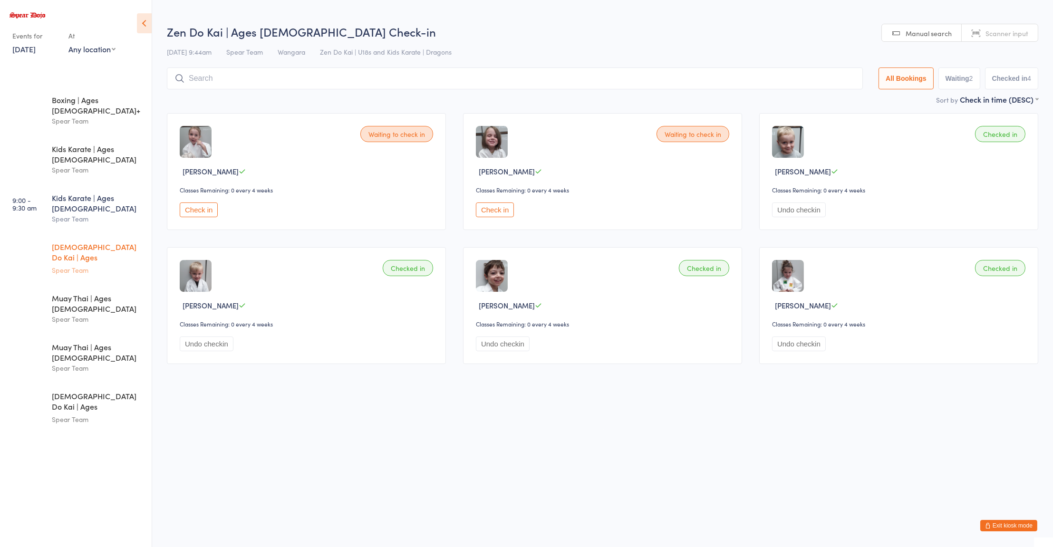
click at [100, 242] on div "[DEMOGRAPHIC_DATA] Do Kai | Ages [DEMOGRAPHIC_DATA]" at bounding box center [98, 253] width 92 height 23
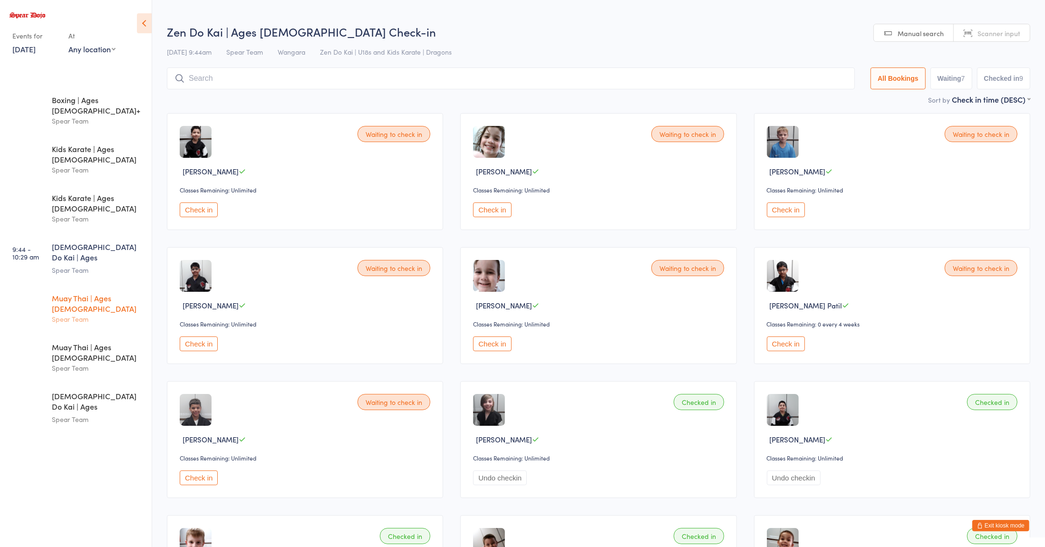
click at [98, 285] on div "Muay Thai | Ages [DEMOGRAPHIC_DATA] Spear Team" at bounding box center [102, 309] width 100 height 48
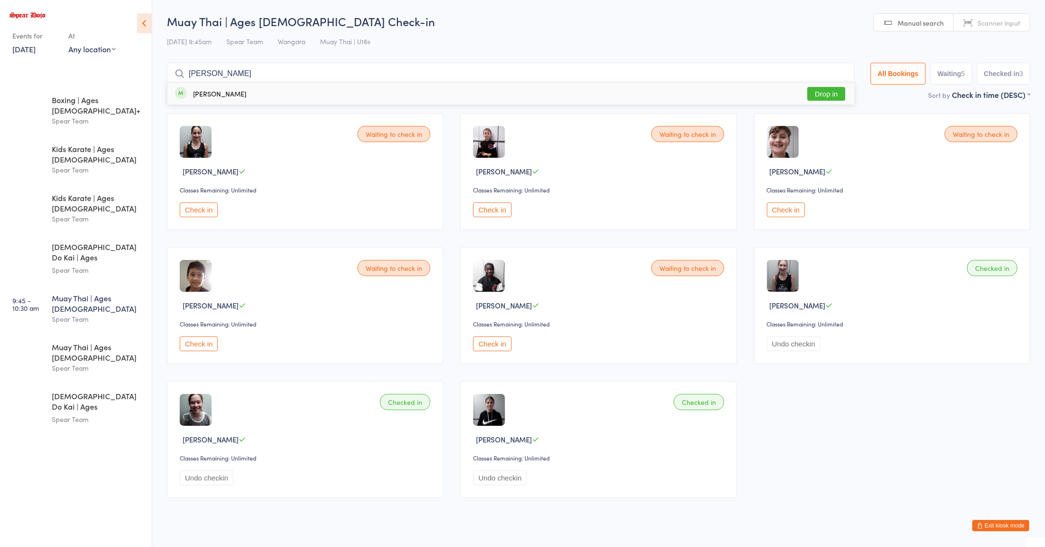
type input "[PERSON_NAME]"
click at [238, 101] on div "[PERSON_NAME] Drop in" at bounding box center [510, 94] width 687 height 22
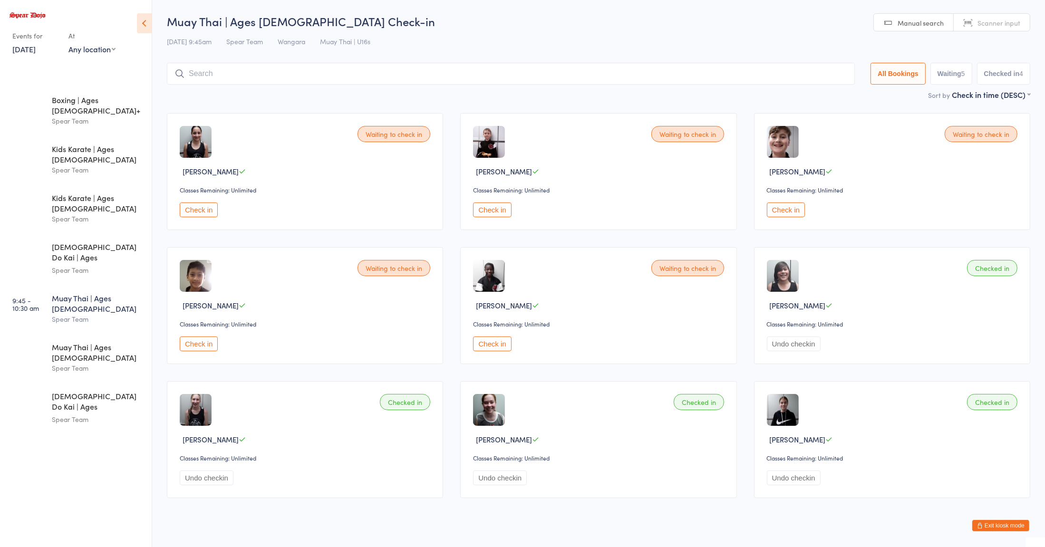
click at [202, 341] on button "Check in" at bounding box center [199, 344] width 38 height 15
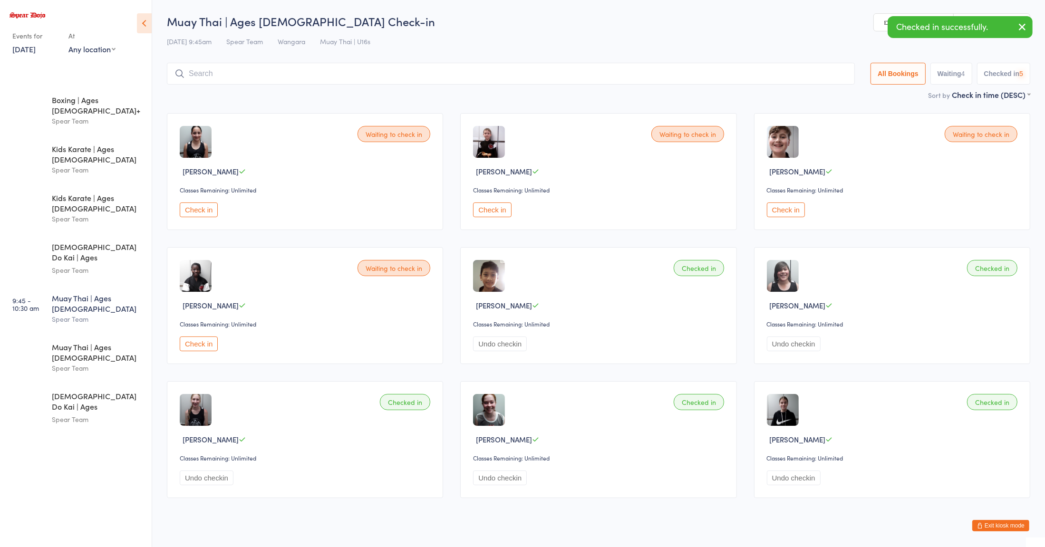
scroll to position [18, 0]
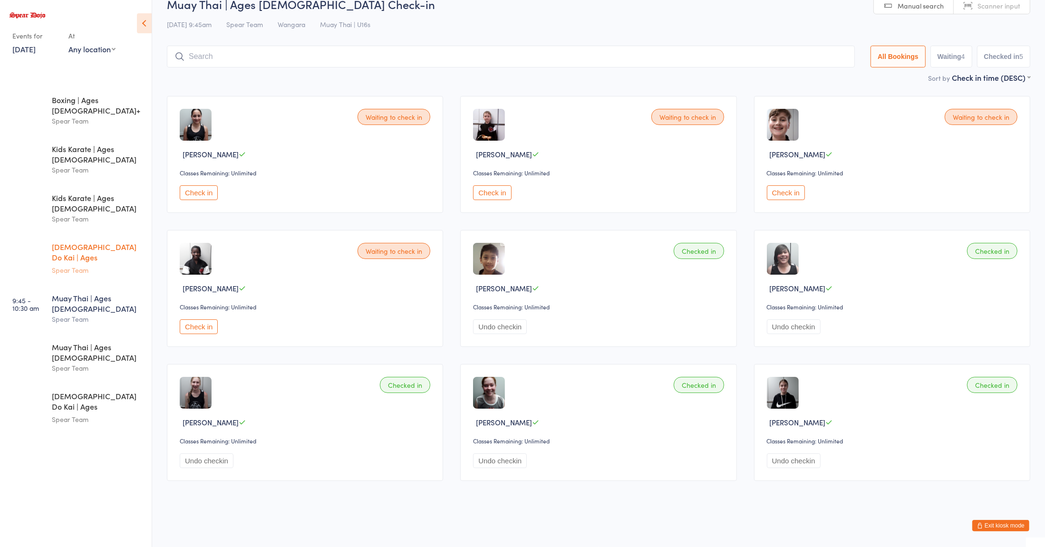
click at [103, 265] on div "Spear Team" at bounding box center [98, 270] width 92 height 11
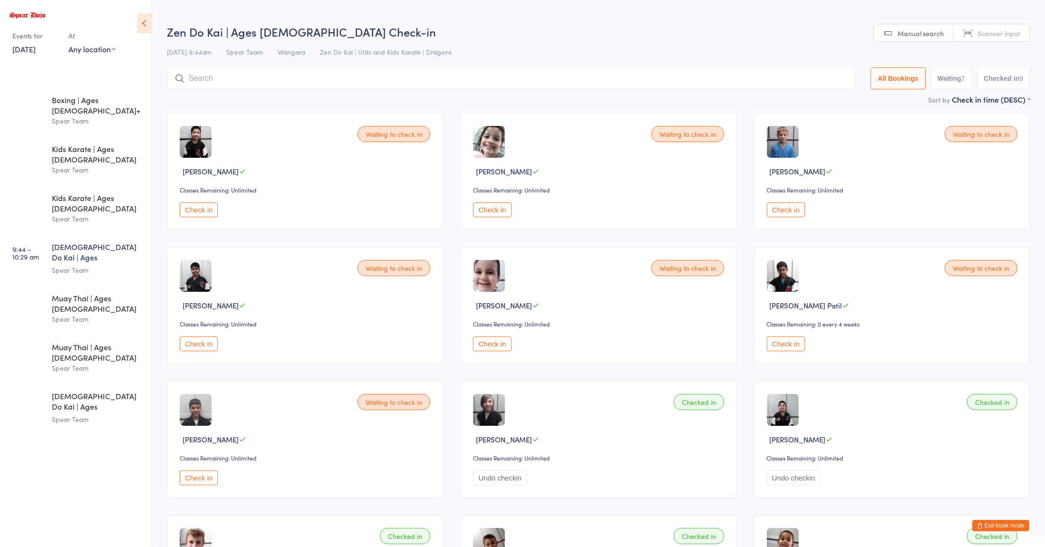
click at [283, 275] on div "Waiting to check in [PERSON_NAME] Classes Remaining: Unlimited Check in" at bounding box center [305, 305] width 276 height 117
click at [771, 213] on button "Check in" at bounding box center [786, 210] width 38 height 15
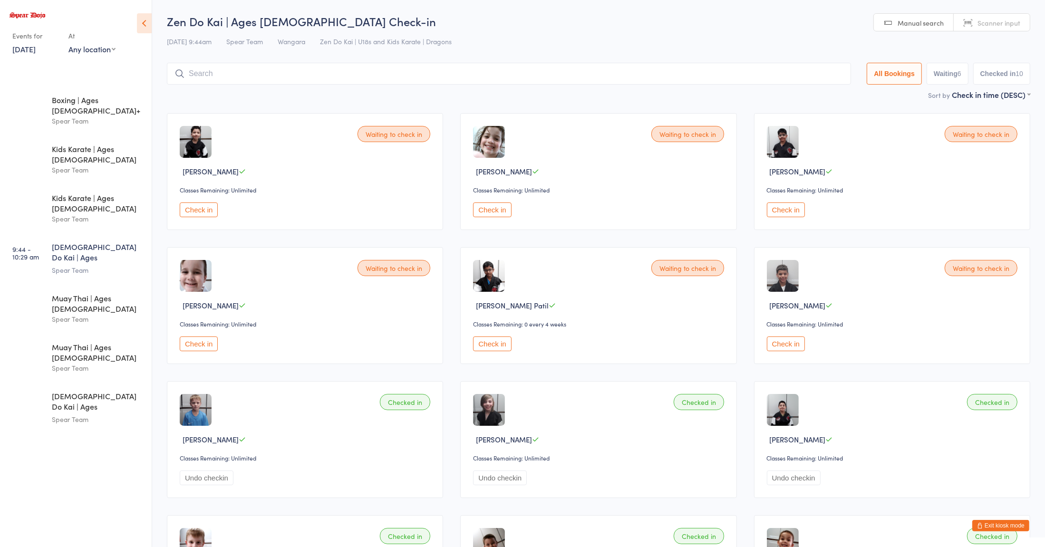
click at [71, 293] on div "Muay Thai | Ages [DEMOGRAPHIC_DATA]" at bounding box center [98, 303] width 92 height 21
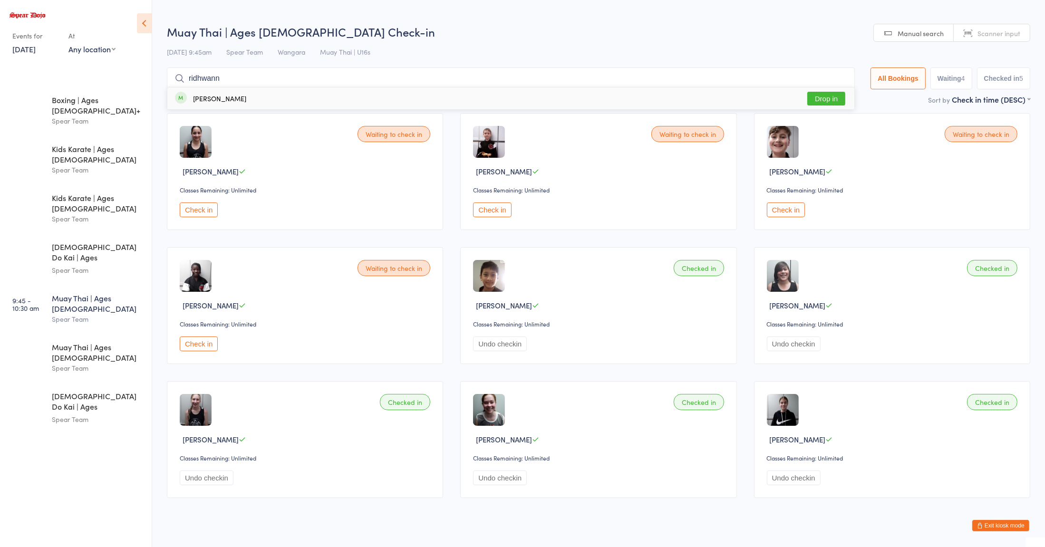
type input "ridhwann"
click at [815, 95] on button "Drop in" at bounding box center [827, 99] width 38 height 14
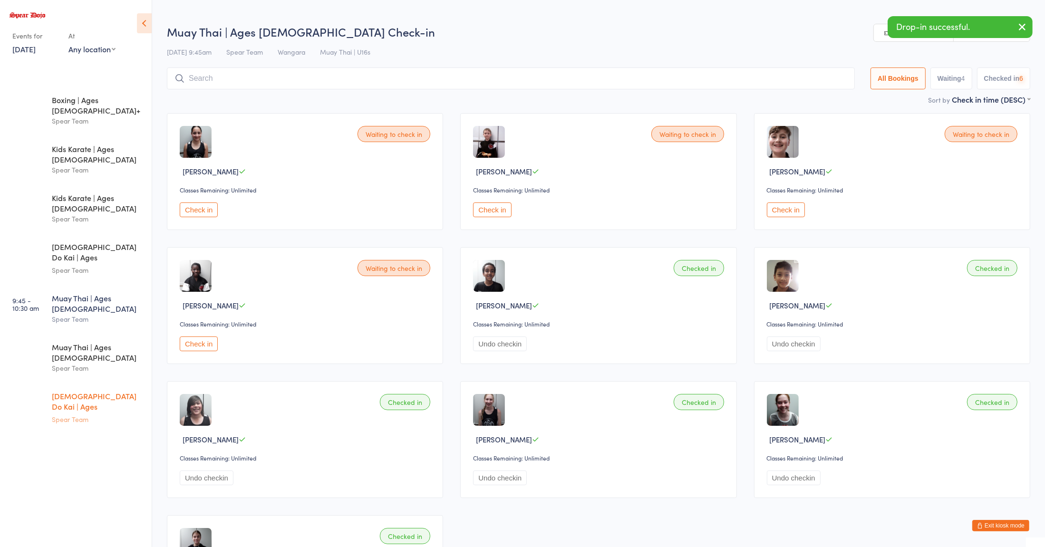
click at [62, 414] on div "Spear Team" at bounding box center [98, 419] width 92 height 11
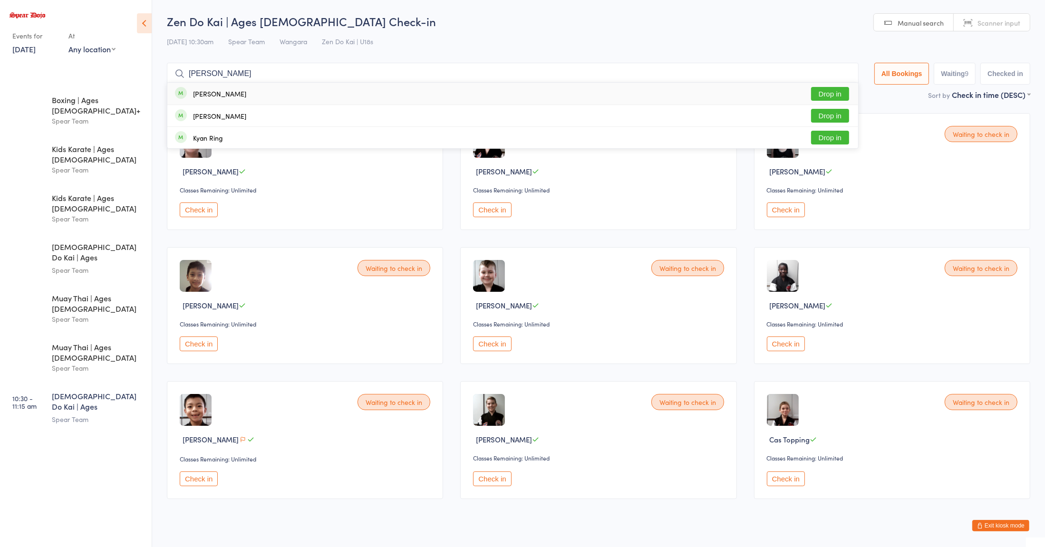
type input "[PERSON_NAME]"
click at [822, 96] on button "Drop in" at bounding box center [830, 94] width 38 height 14
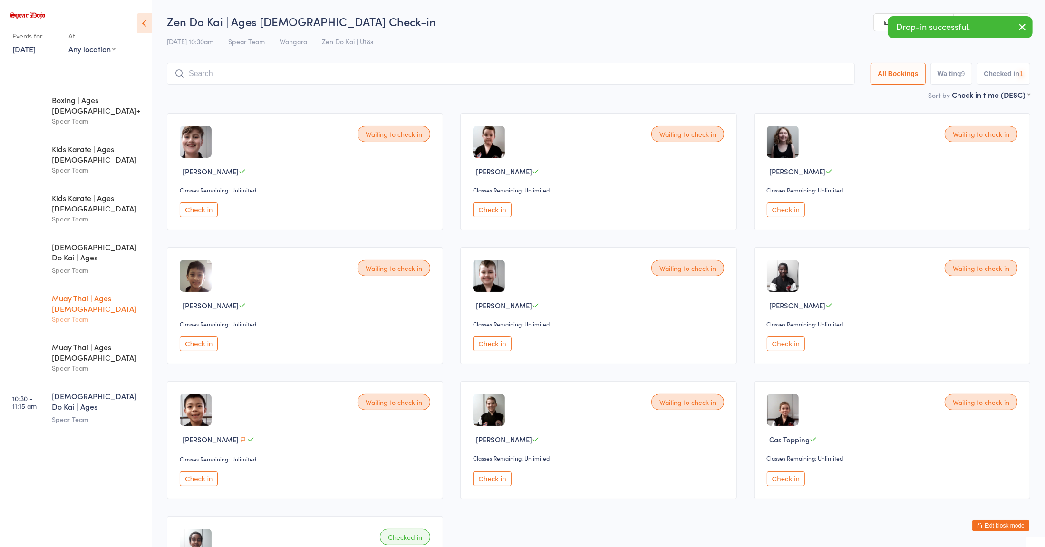
click at [57, 293] on div "Muay Thai | Ages [DEMOGRAPHIC_DATA]" at bounding box center [98, 303] width 92 height 21
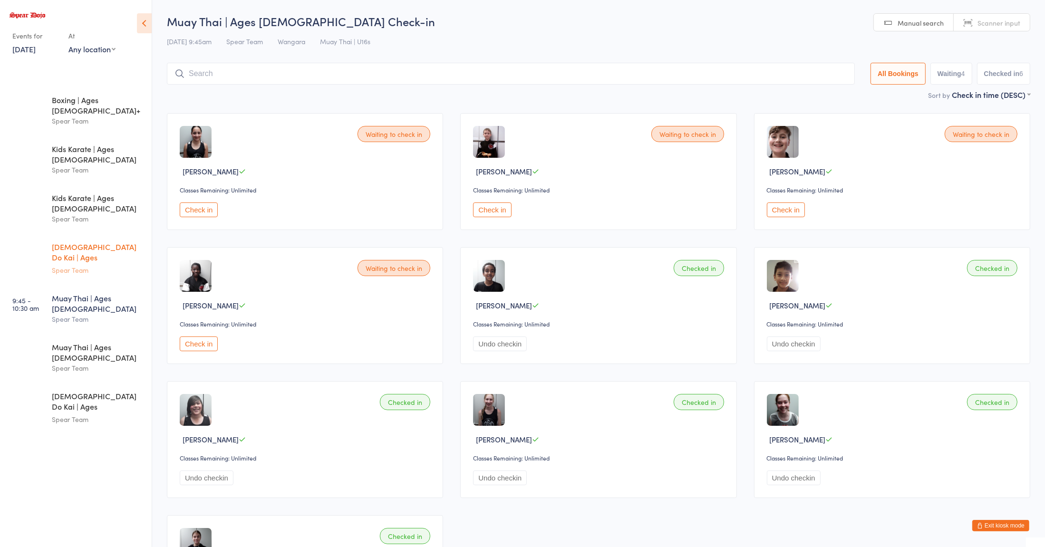
click at [119, 239] on div "Zen Do Kai | Ages [DEMOGRAPHIC_DATA] Spear Team" at bounding box center [102, 259] width 100 height 50
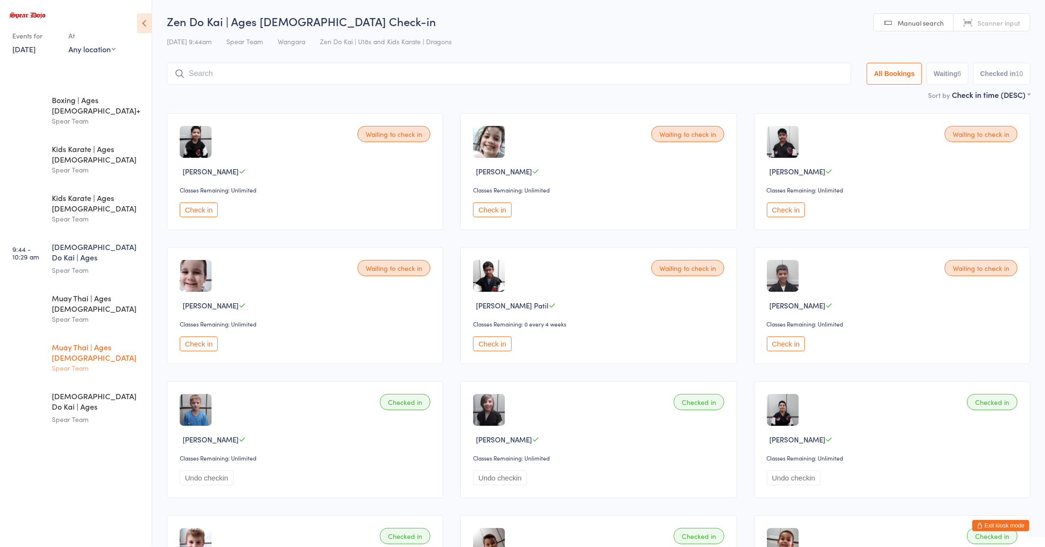
click at [76, 363] on div "Spear Team" at bounding box center [98, 368] width 92 height 11
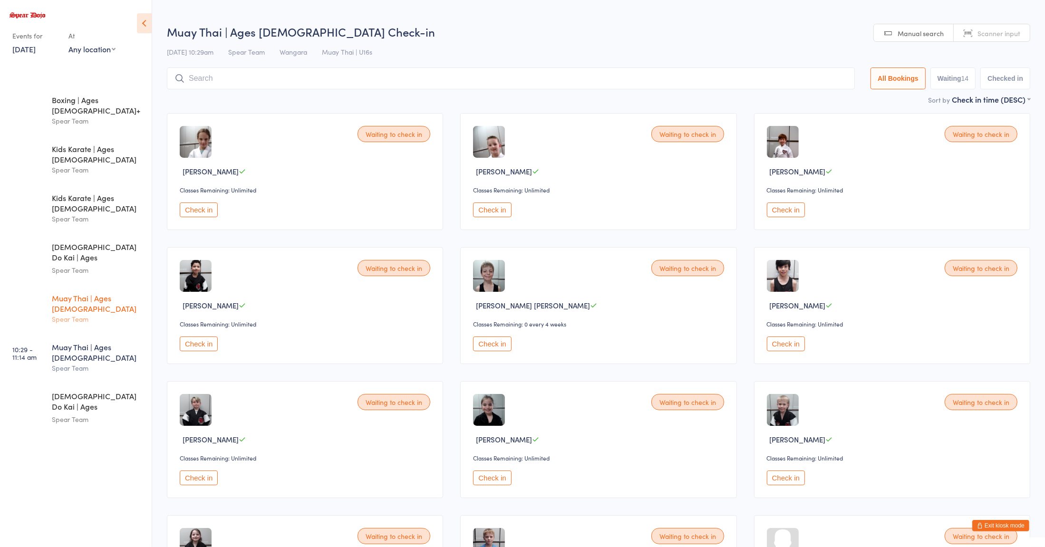
click at [74, 293] on div "Muay Thai | Ages [DEMOGRAPHIC_DATA]" at bounding box center [98, 303] width 92 height 21
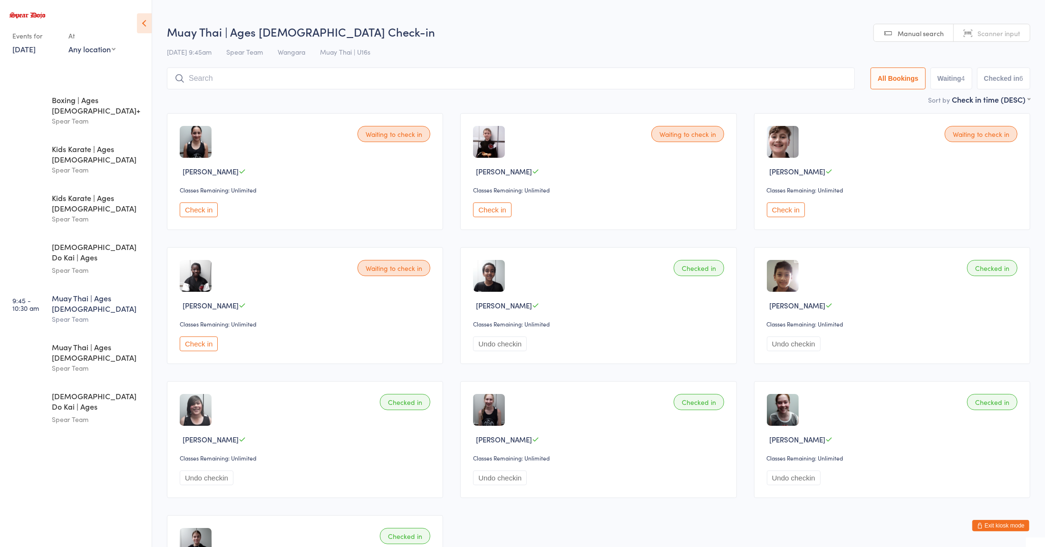
click at [216, 80] on input "search" at bounding box center [511, 79] width 688 height 22
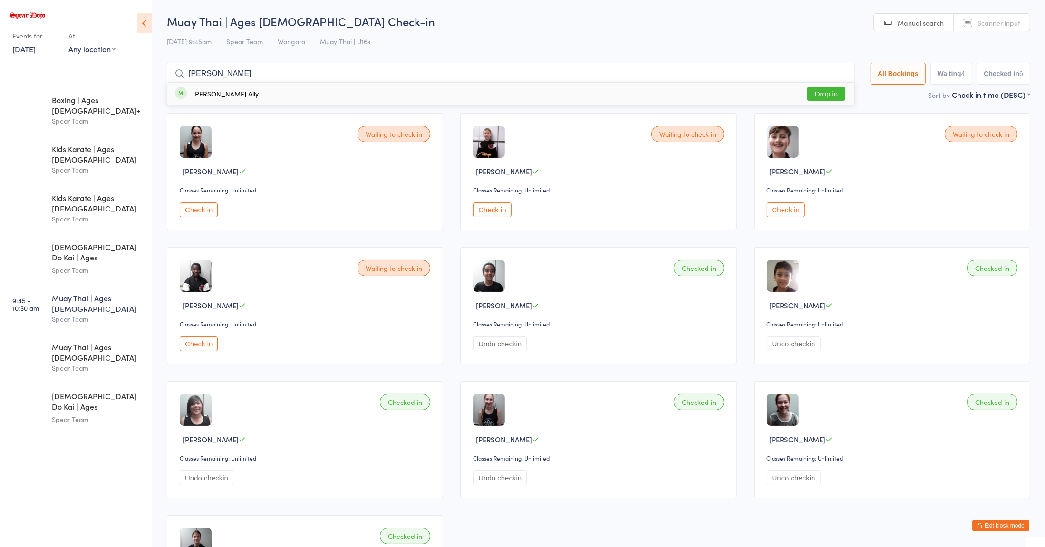
type input "[PERSON_NAME]"
click at [215, 97] on div "[PERSON_NAME] Ally" at bounding box center [226, 94] width 66 height 8
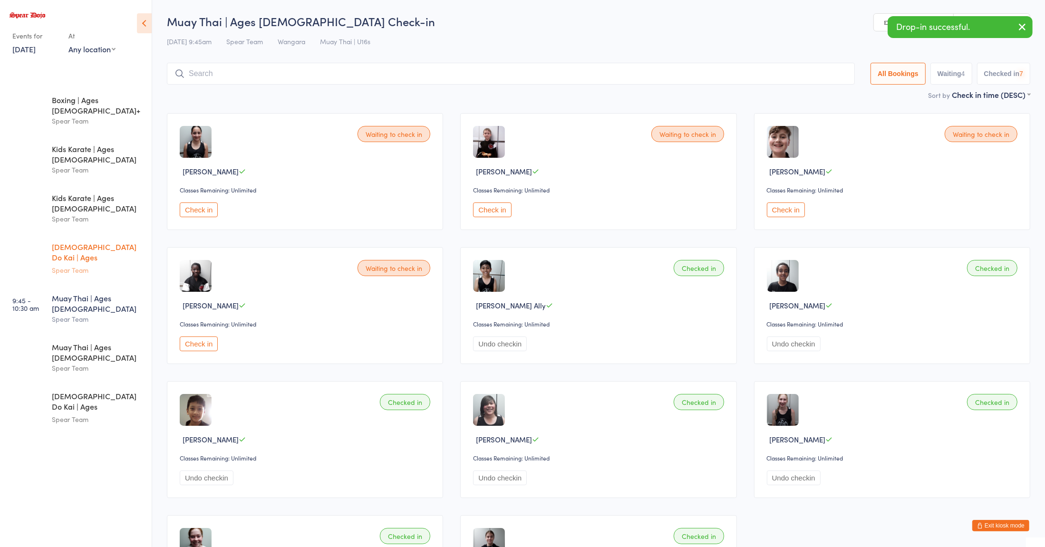
click at [77, 242] on div "[DEMOGRAPHIC_DATA] Do Kai | Ages [DEMOGRAPHIC_DATA]" at bounding box center [98, 253] width 92 height 23
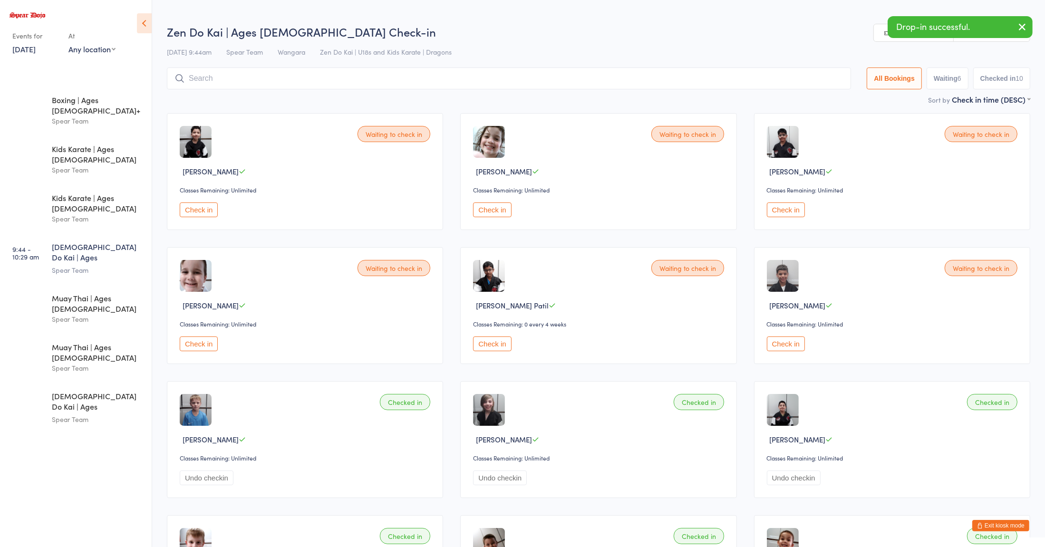
click at [786, 209] on button "Check in" at bounding box center [786, 210] width 38 height 15
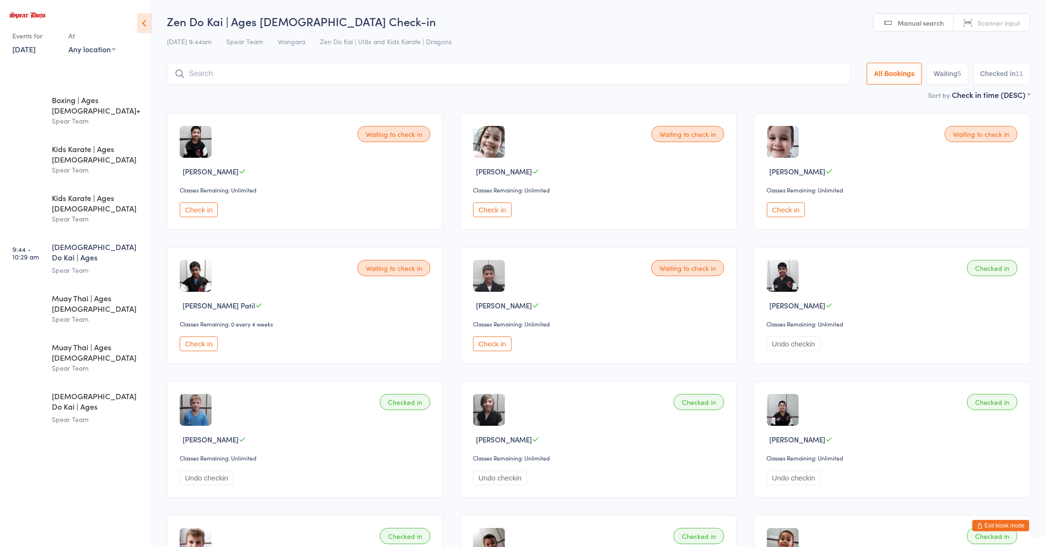
click at [194, 214] on button "Check in" at bounding box center [199, 210] width 38 height 15
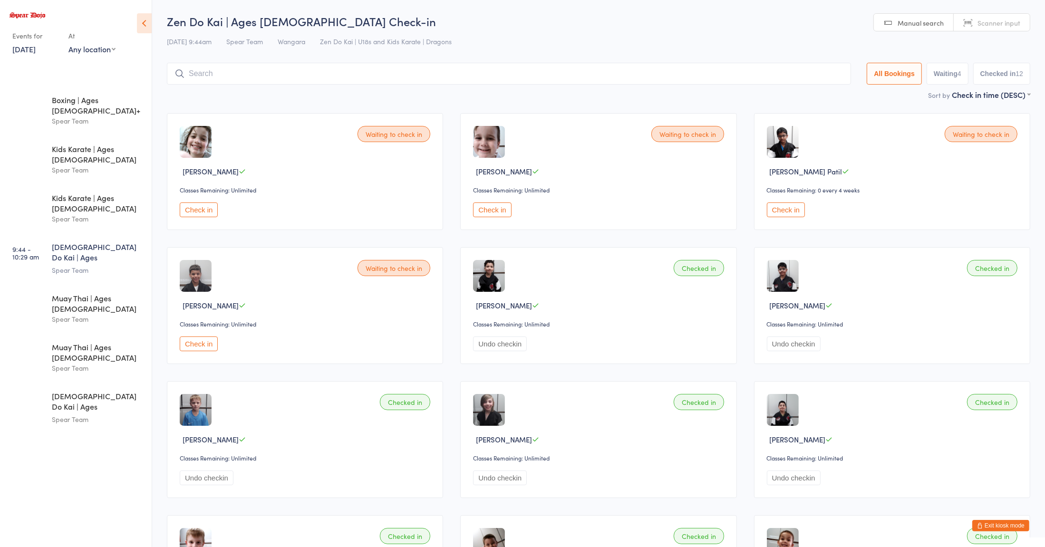
click at [671, 64] on input "search" at bounding box center [509, 74] width 684 height 22
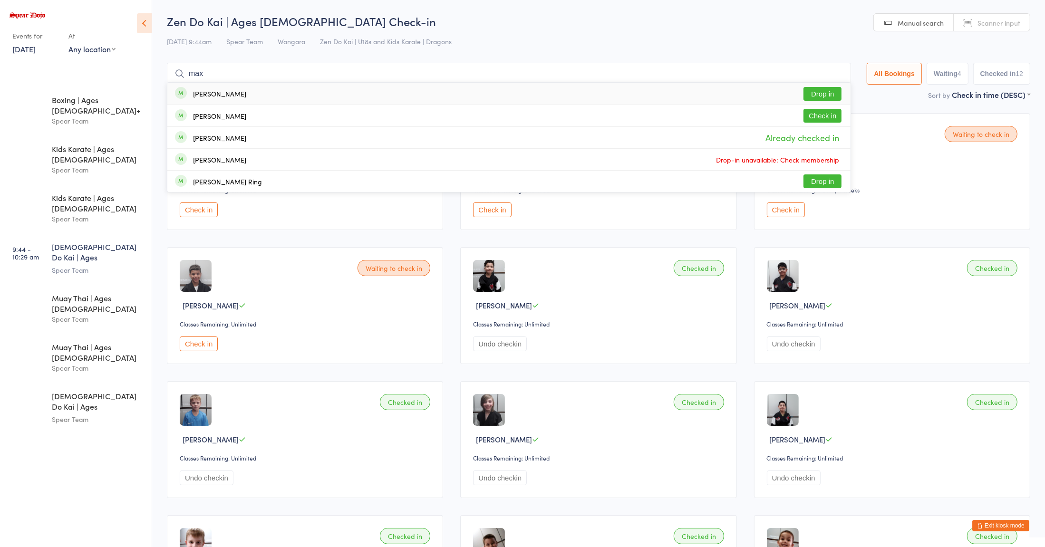
type input "max"
click at [203, 97] on div "[PERSON_NAME]" at bounding box center [219, 94] width 53 height 8
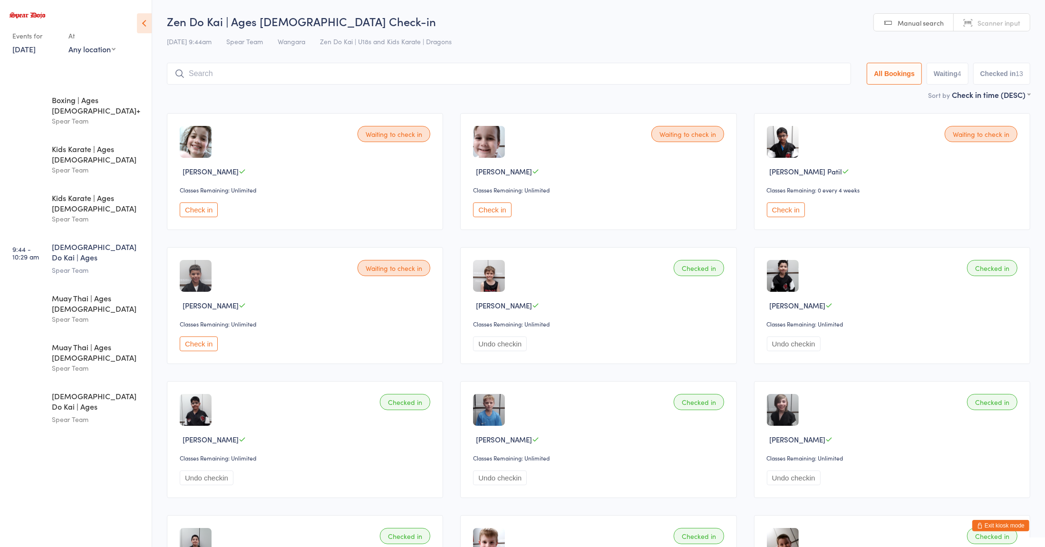
click at [315, 420] on div "Checked in [PERSON_NAME] Classes Remaining: Unlimited Undo checkin" at bounding box center [305, 439] width 276 height 117
click at [103, 414] on div "Spear Team" at bounding box center [98, 419] width 92 height 11
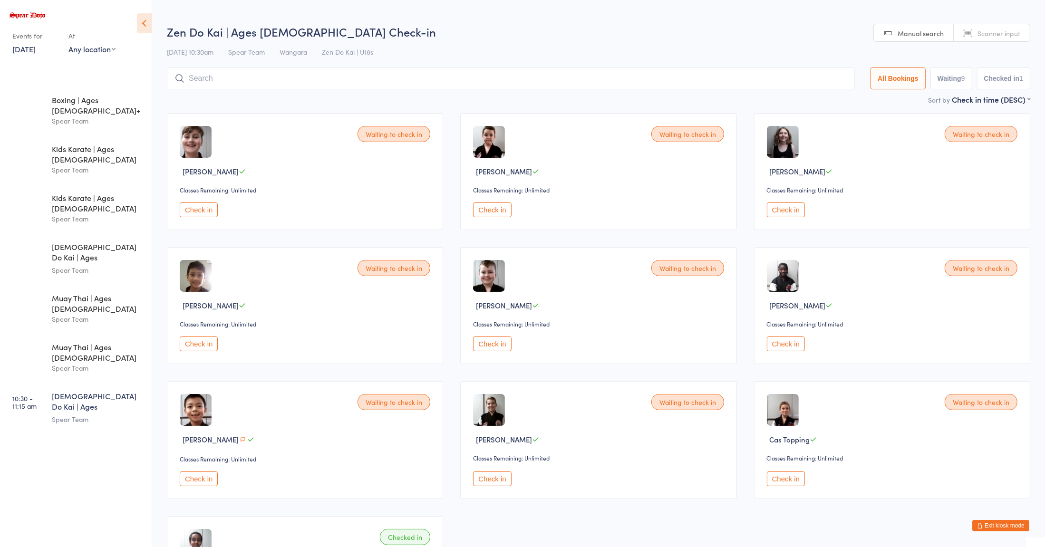
click at [491, 213] on button "Check in" at bounding box center [492, 210] width 38 height 15
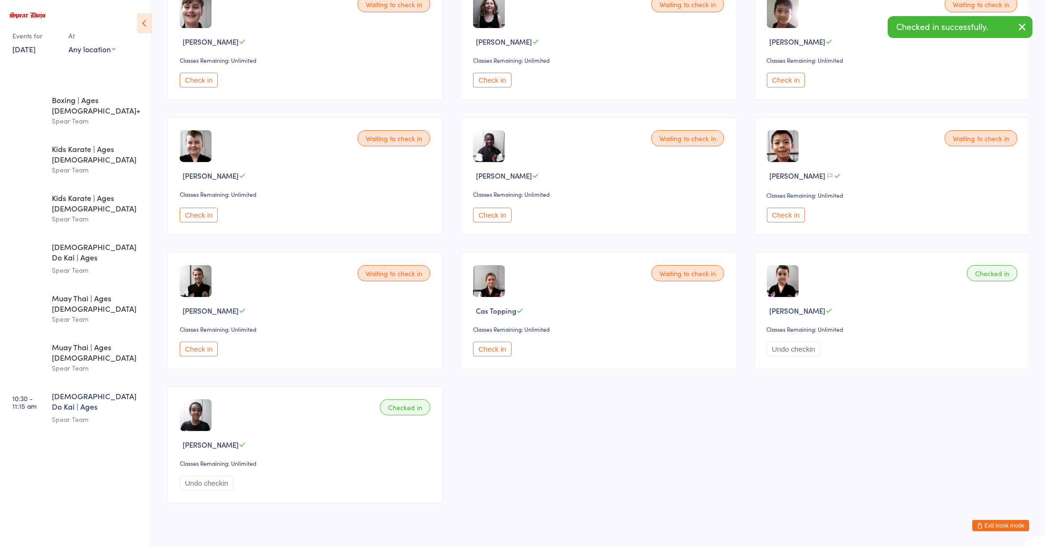
scroll to position [127, 0]
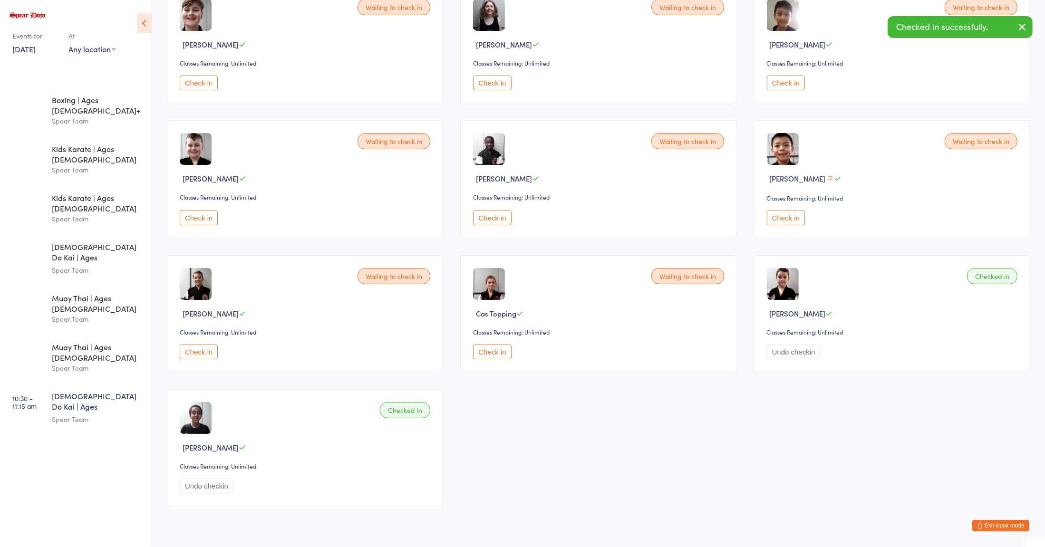
click at [501, 356] on button "Check in" at bounding box center [492, 352] width 38 height 15
click at [127, 391] on div "[DEMOGRAPHIC_DATA] Do Kai | Ages [DEMOGRAPHIC_DATA]" at bounding box center [98, 402] width 92 height 23
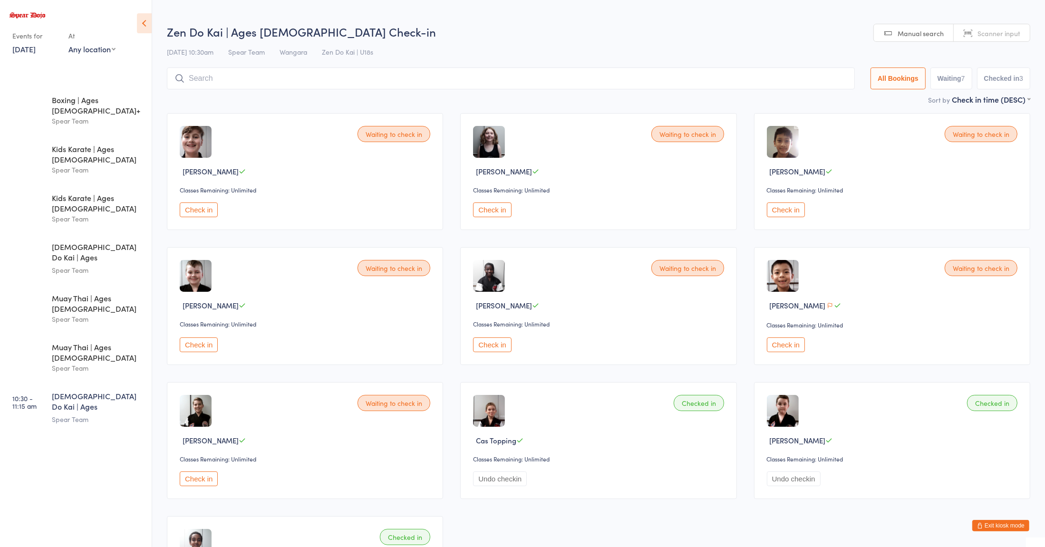
click at [499, 214] on button "Check in" at bounding box center [492, 210] width 38 height 15
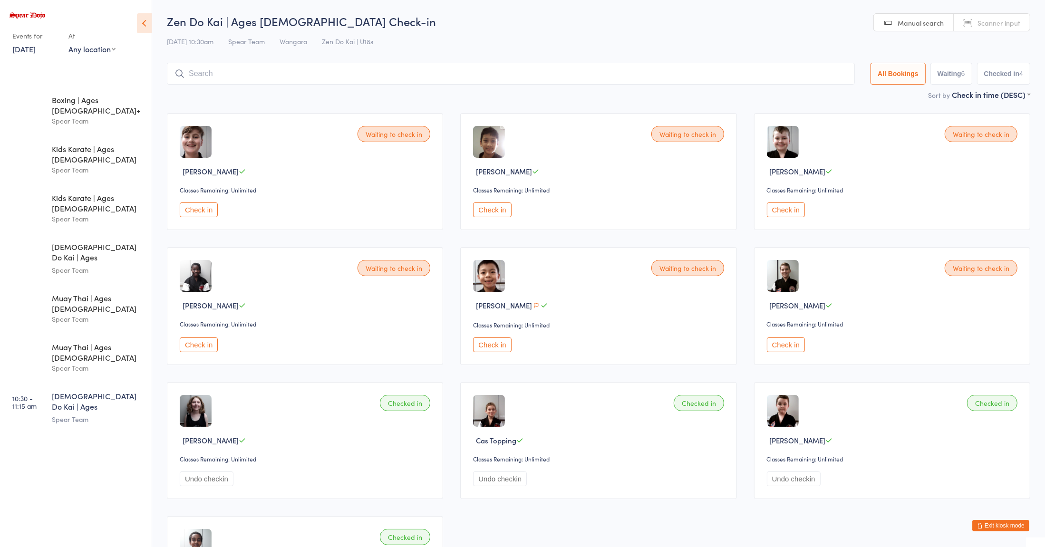
click at [230, 83] on input "search" at bounding box center [511, 74] width 688 height 22
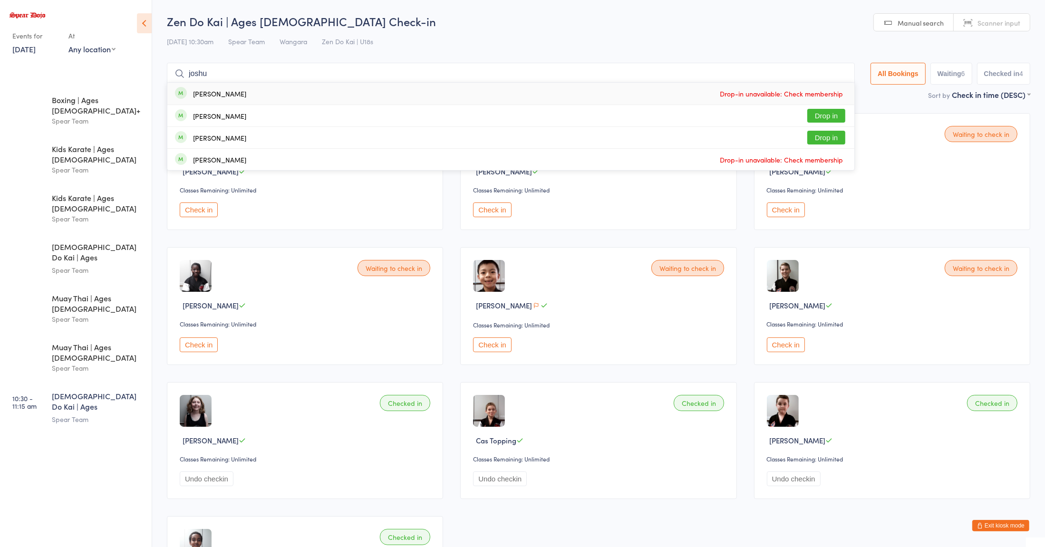
type input "joshu"
click at [200, 137] on div "[PERSON_NAME]" at bounding box center [219, 138] width 53 height 8
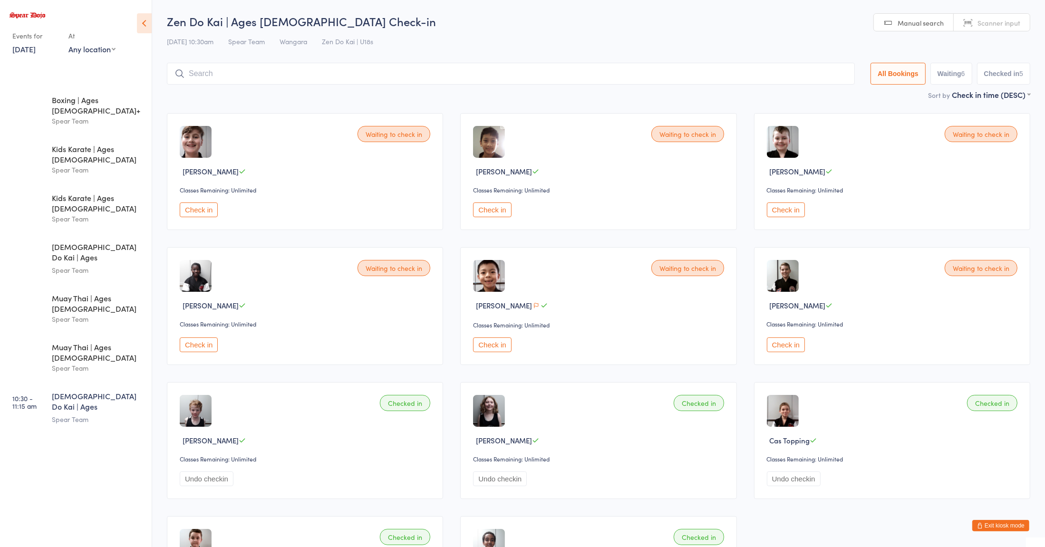
click at [89, 414] on div "Spear Team" at bounding box center [98, 419] width 92 height 11
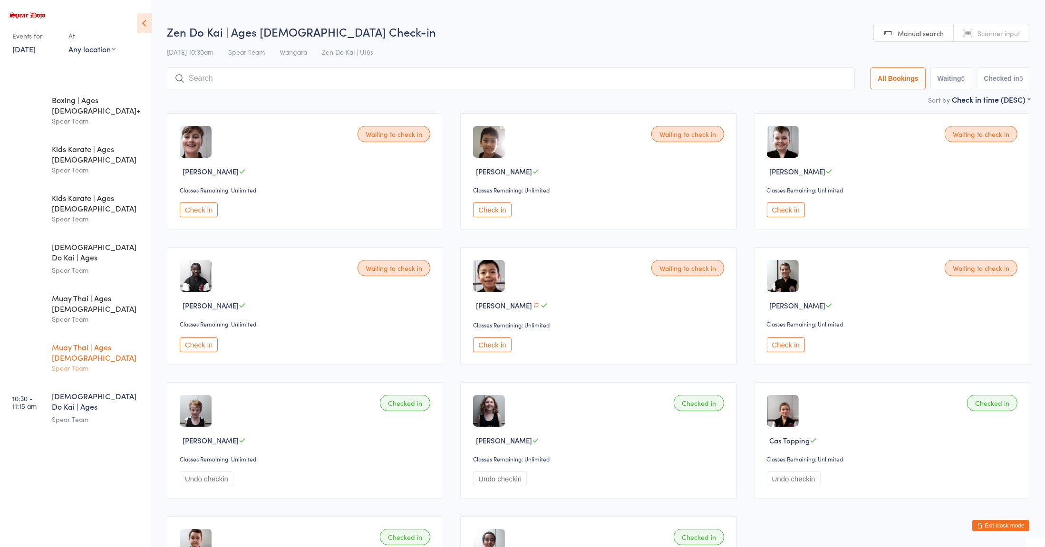
click at [90, 363] on div "Spear Team" at bounding box center [98, 368] width 92 height 11
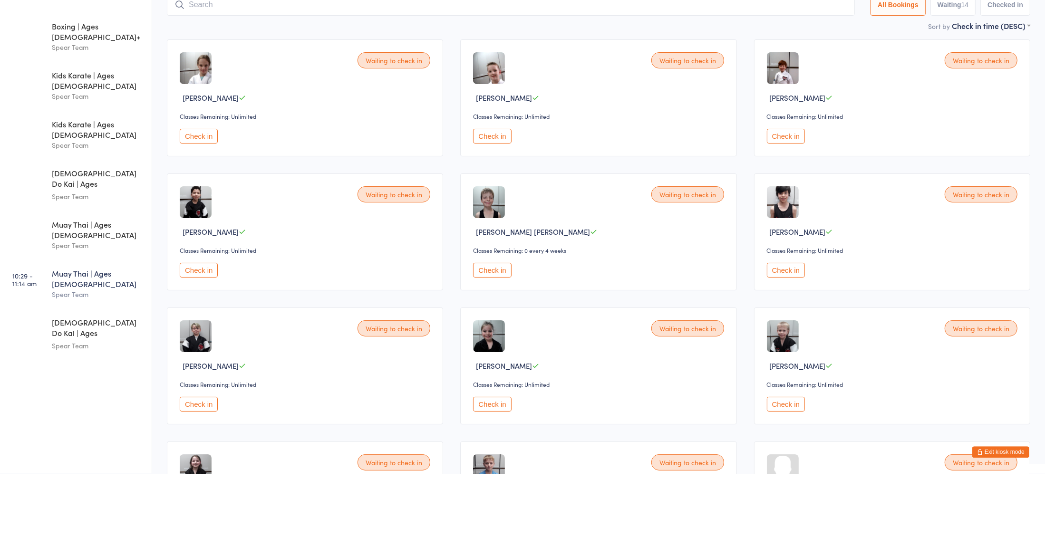
click at [783, 269] on img at bounding box center [783, 276] width 32 height 32
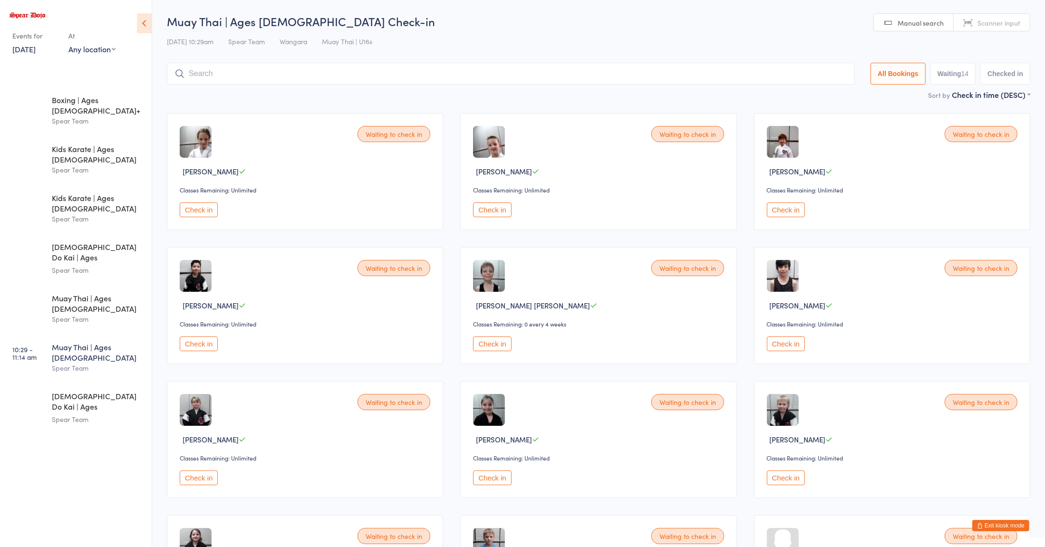
click at [791, 342] on button "Check in" at bounding box center [786, 344] width 38 height 15
click at [204, 426] on img at bounding box center [196, 410] width 32 height 32
click at [211, 477] on button "Check in" at bounding box center [199, 478] width 38 height 15
click at [258, 76] on input "search" at bounding box center [509, 74] width 684 height 22
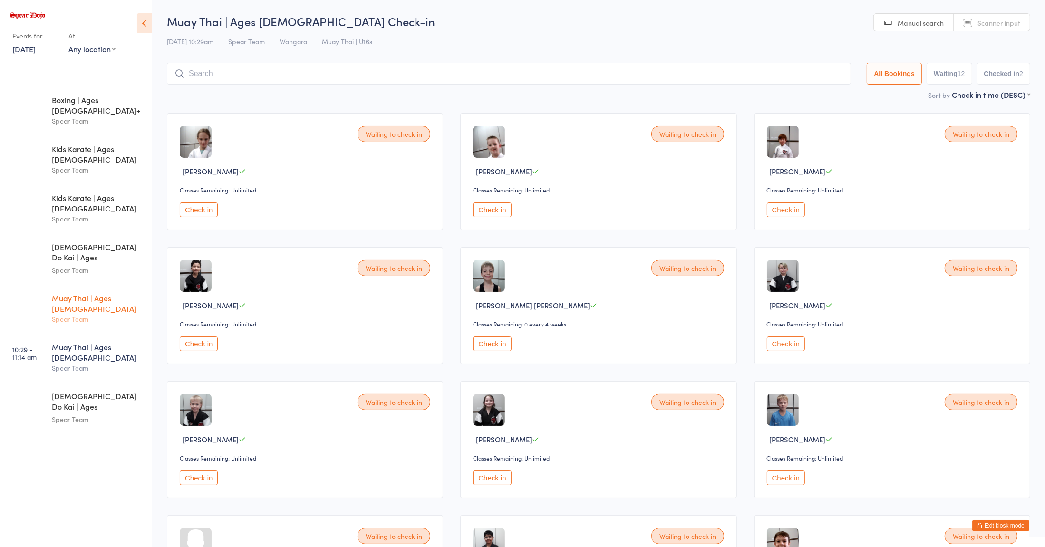
click at [107, 314] on div "Spear Team" at bounding box center [98, 319] width 92 height 11
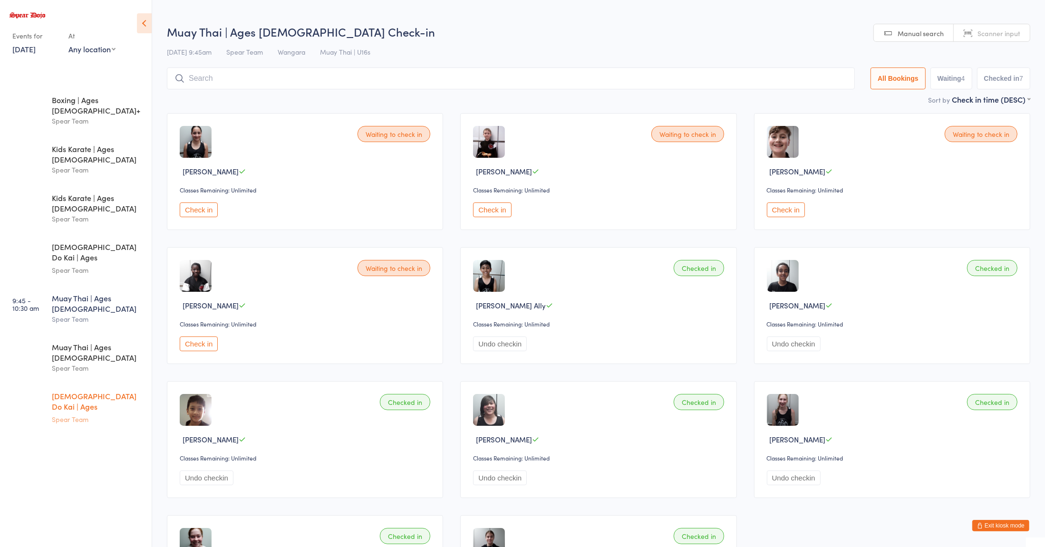
click at [127, 391] on div "[DEMOGRAPHIC_DATA] Do Kai | Ages [DEMOGRAPHIC_DATA]" at bounding box center [98, 402] width 92 height 23
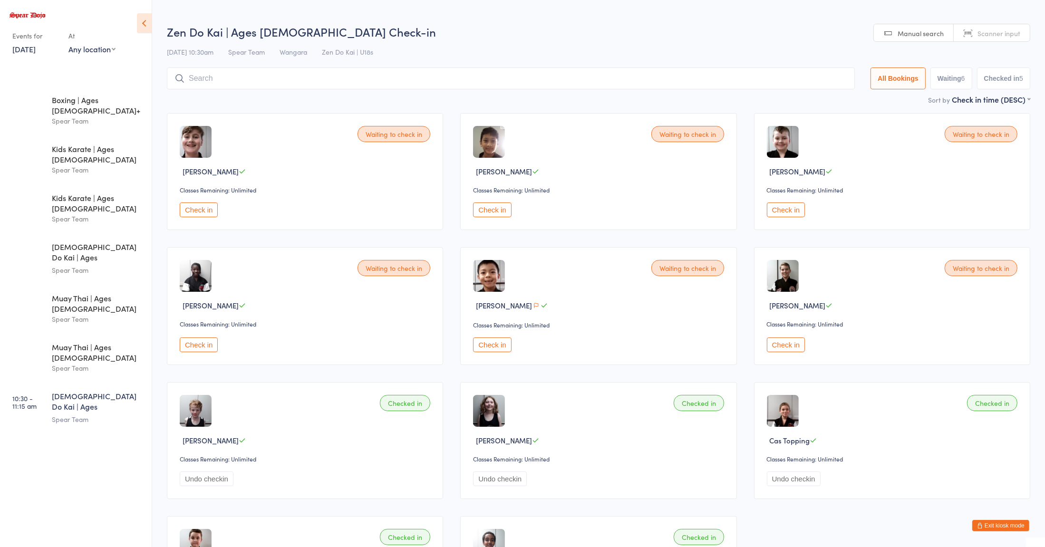
click at [194, 342] on button "Check in" at bounding box center [199, 345] width 38 height 15
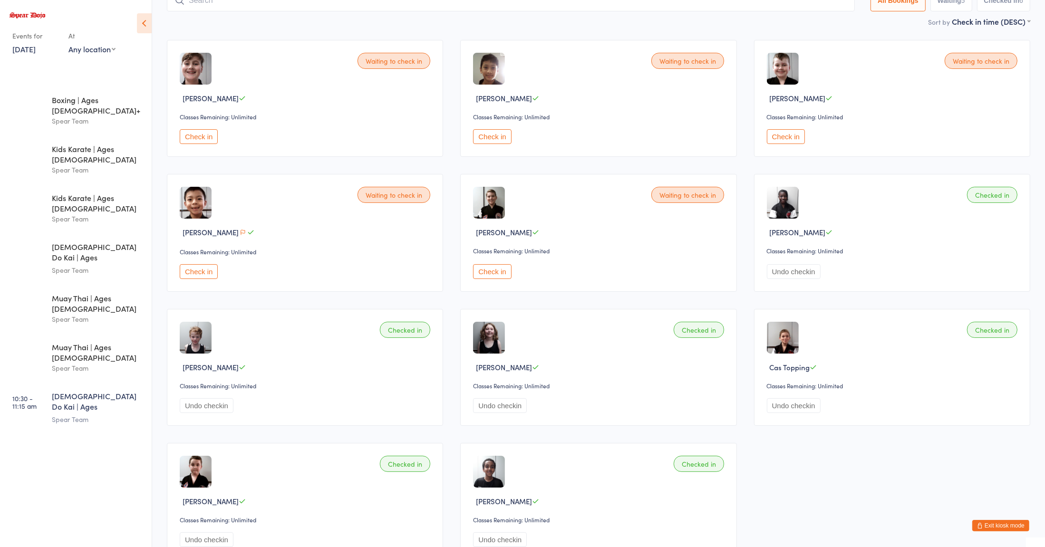
click at [799, 135] on button "Check in" at bounding box center [786, 136] width 38 height 15
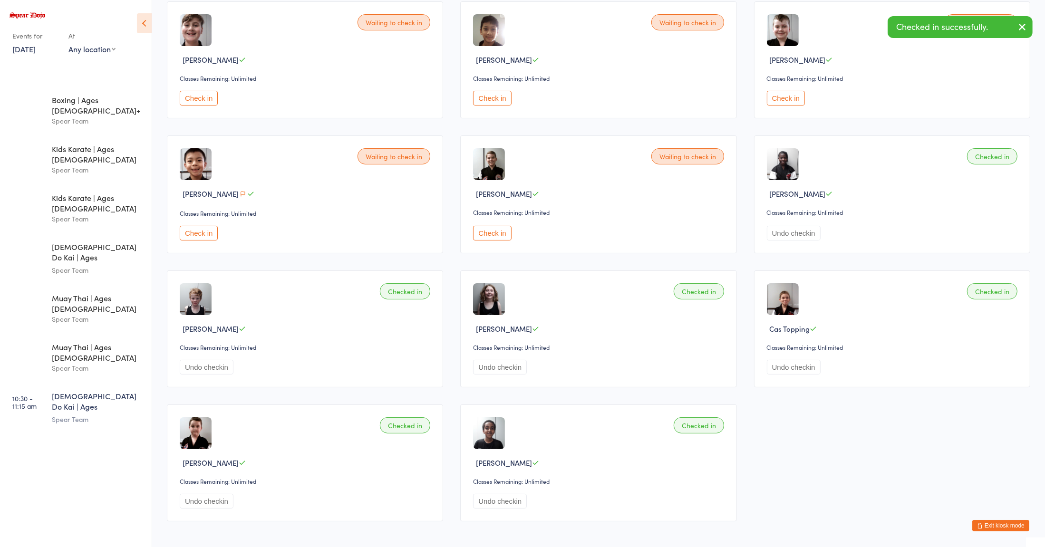
scroll to position [114, 0]
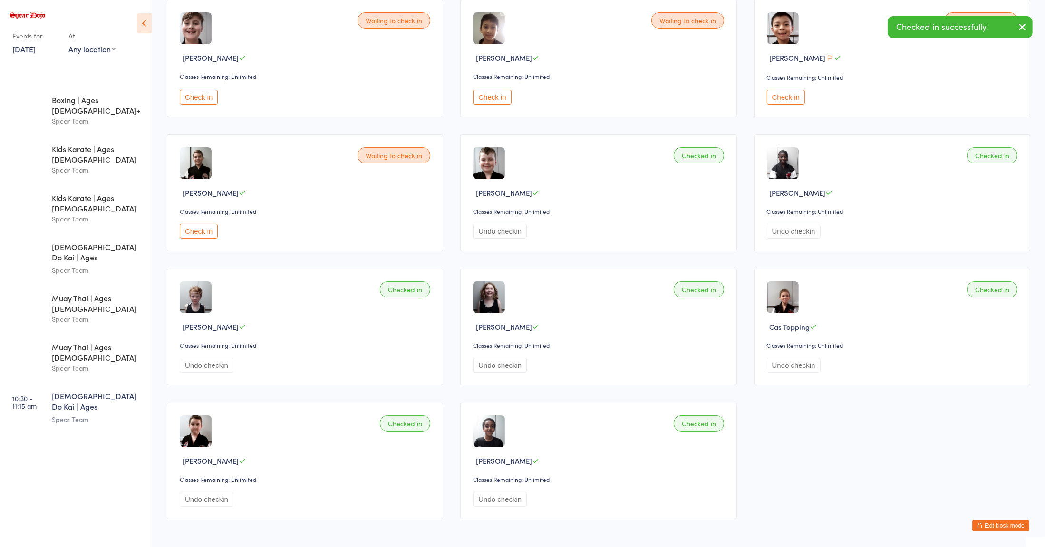
click at [207, 224] on button "Check in" at bounding box center [199, 231] width 38 height 15
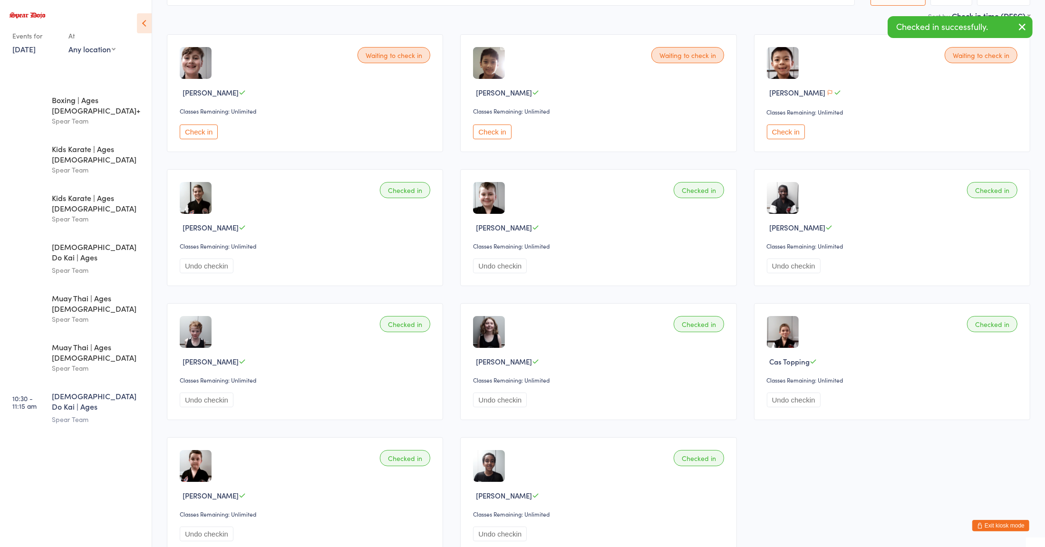
scroll to position [0, 0]
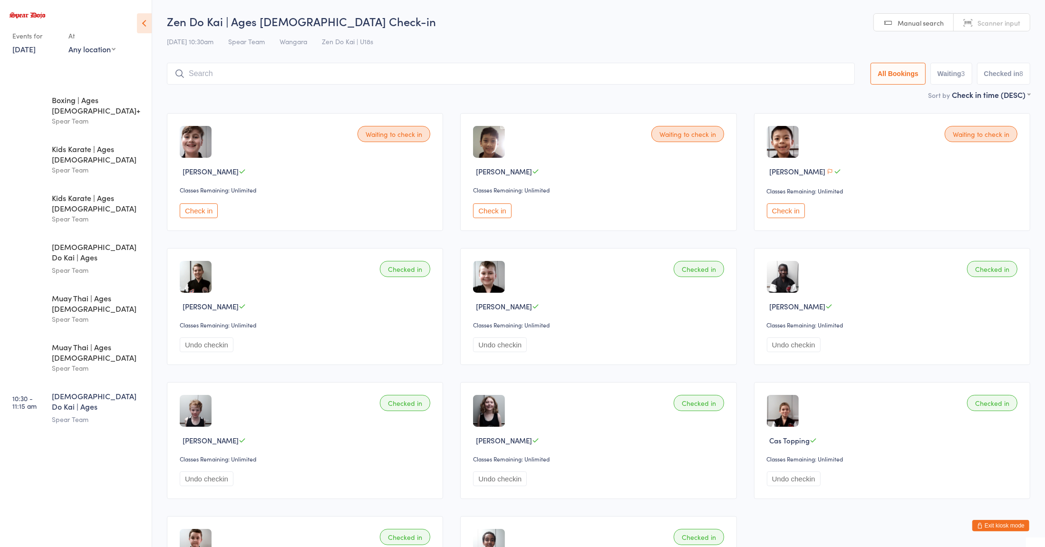
click at [533, 70] on input "search" at bounding box center [511, 74] width 688 height 22
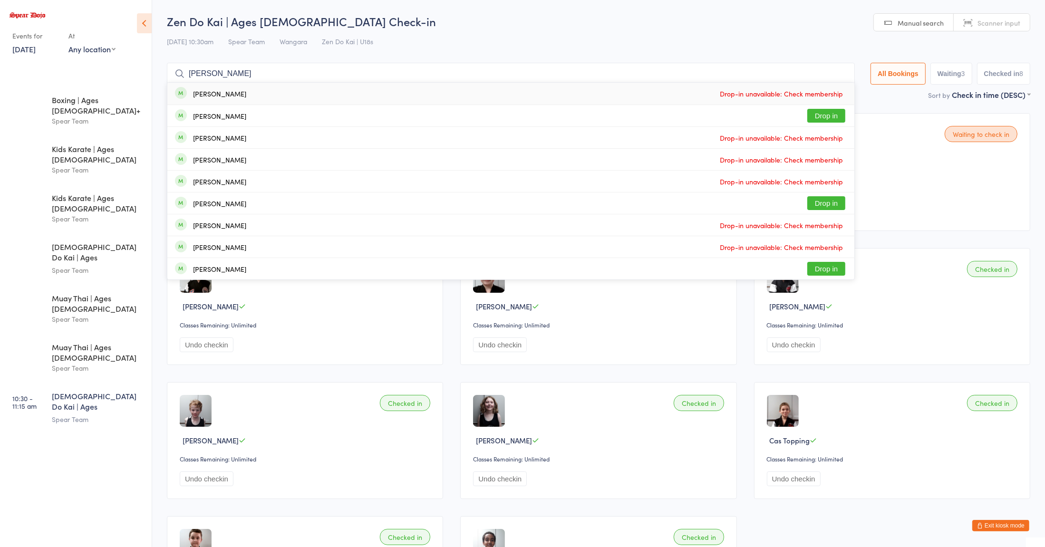
type input "[PERSON_NAME]"
click at [211, 119] on div "[PERSON_NAME]" at bounding box center [219, 116] width 53 height 8
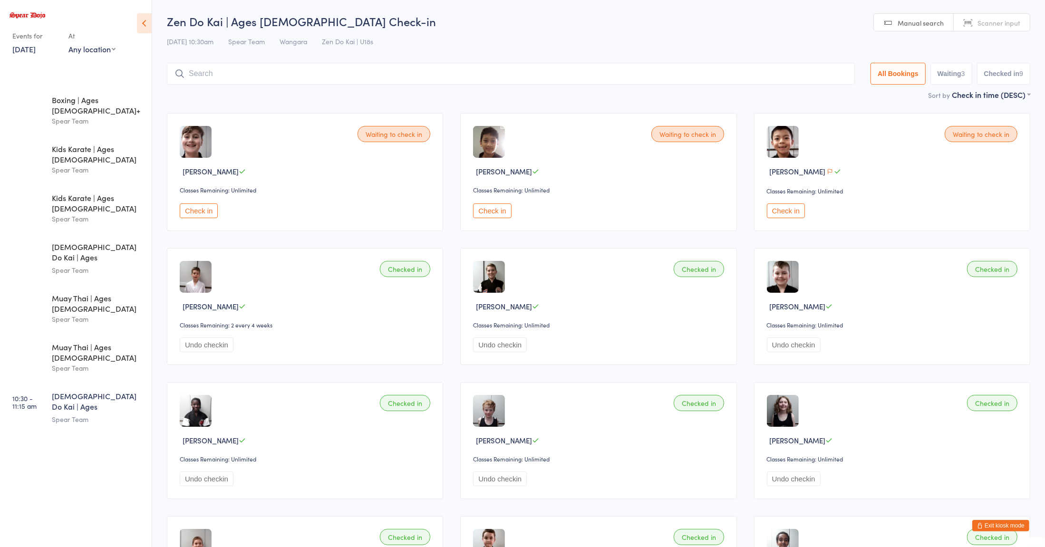
click at [496, 212] on button "Check in" at bounding box center [492, 211] width 38 height 15
click at [74, 334] on div "Muay Thai | Ages [DEMOGRAPHIC_DATA] Spear Team" at bounding box center [102, 358] width 100 height 48
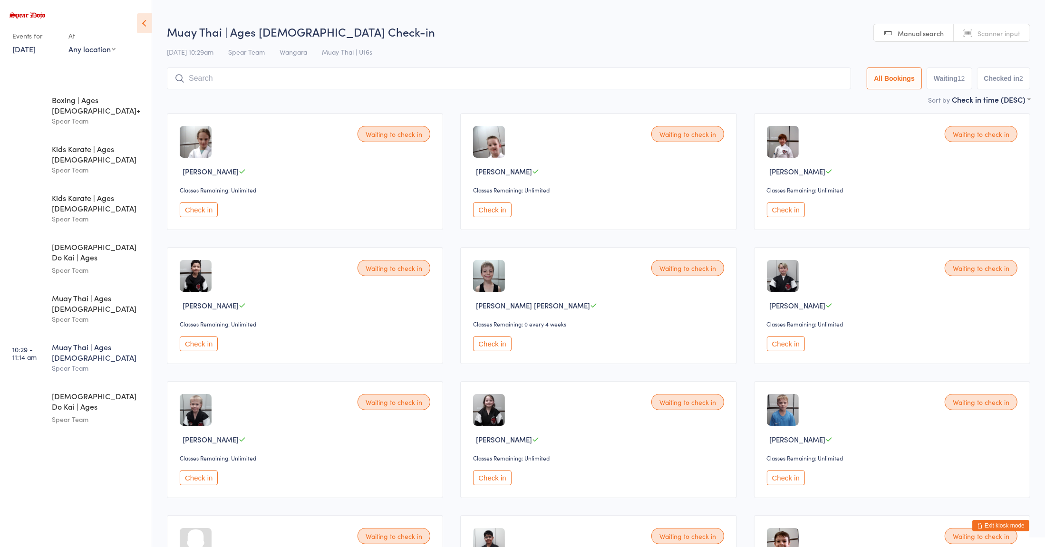
click at [776, 204] on button "Check in" at bounding box center [786, 210] width 38 height 15
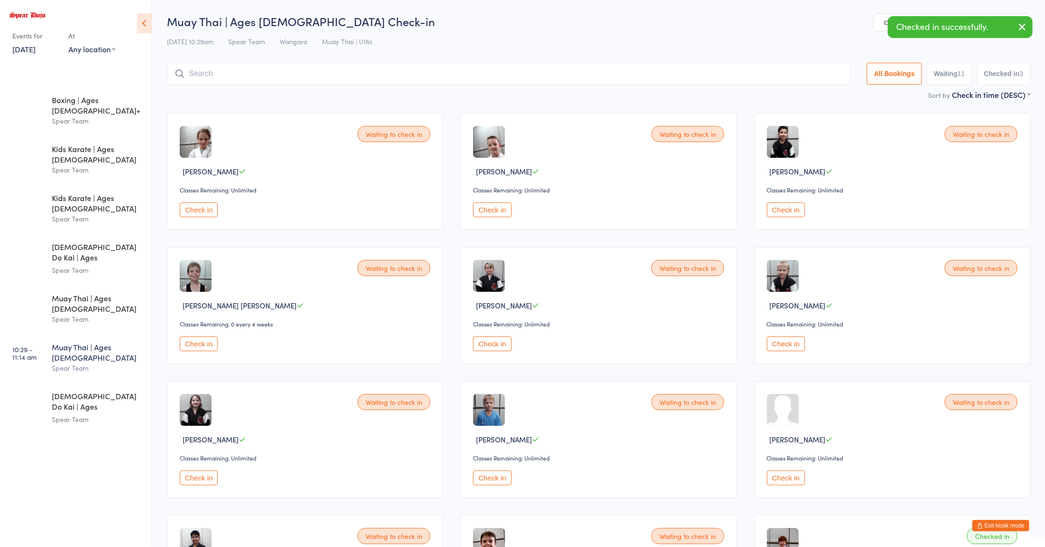
click at [195, 206] on button "Check in" at bounding box center [199, 210] width 38 height 15
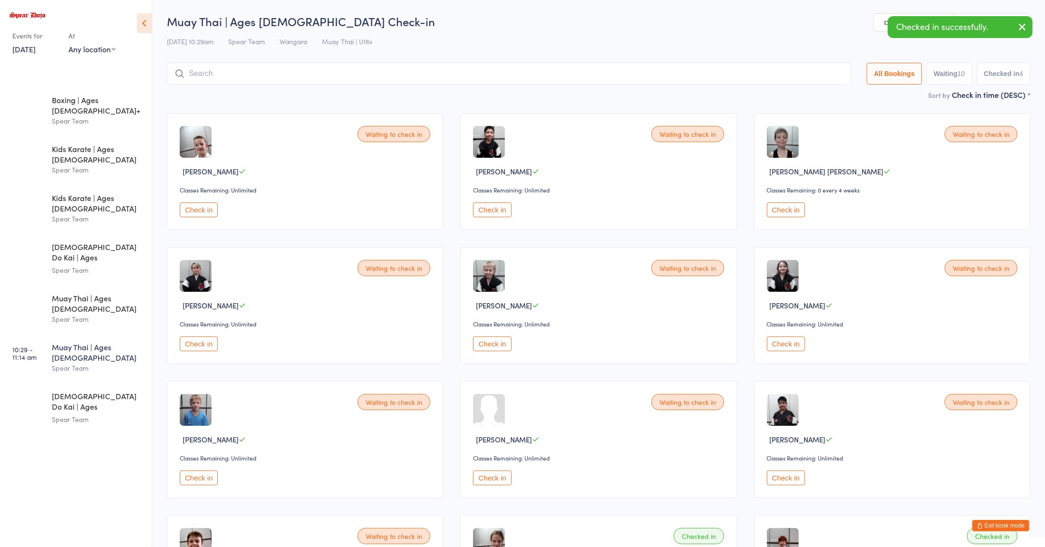
click at [499, 207] on button "Check in" at bounding box center [492, 210] width 38 height 15
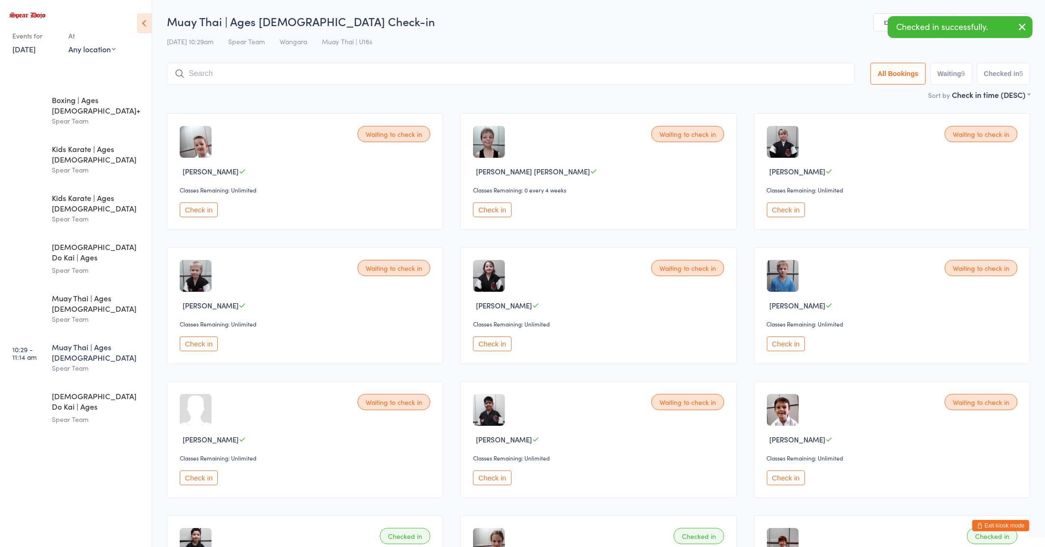
click at [780, 342] on button "Check in" at bounding box center [786, 344] width 38 height 15
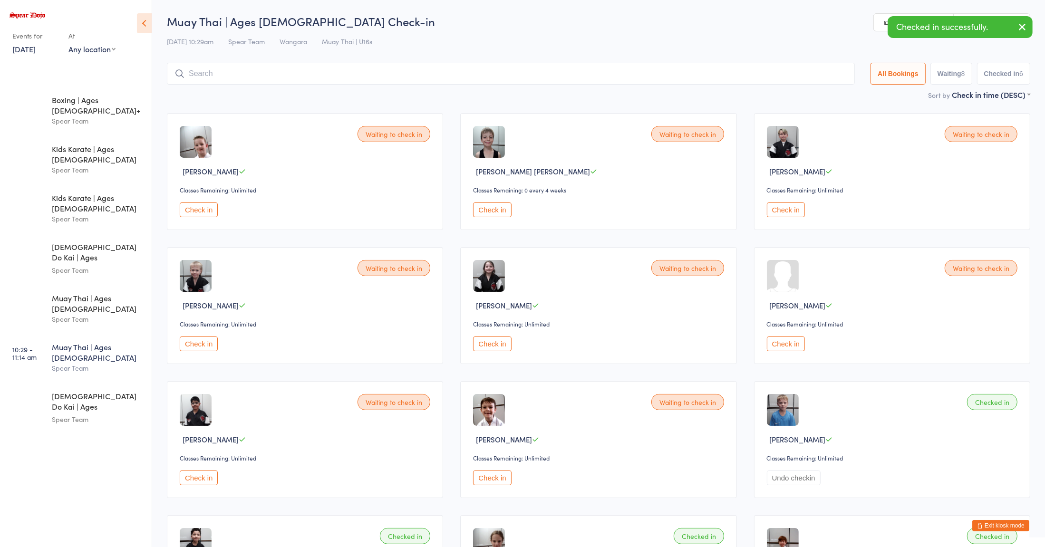
click at [202, 476] on button "Check in" at bounding box center [199, 478] width 38 height 15
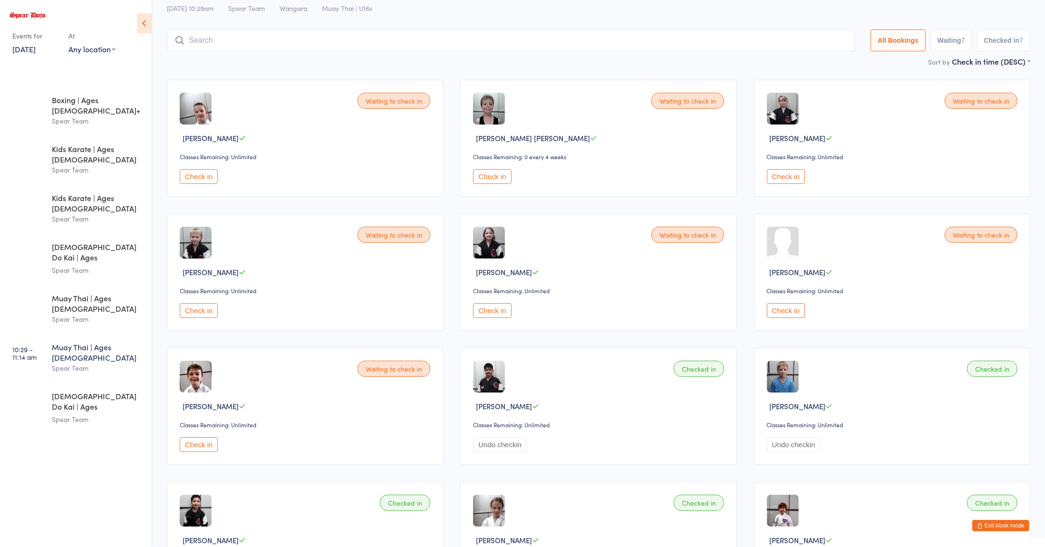
scroll to position [32, 0]
click at [783, 317] on button "Check in" at bounding box center [786, 311] width 38 height 15
click at [501, 183] on button "Check in" at bounding box center [492, 177] width 38 height 15
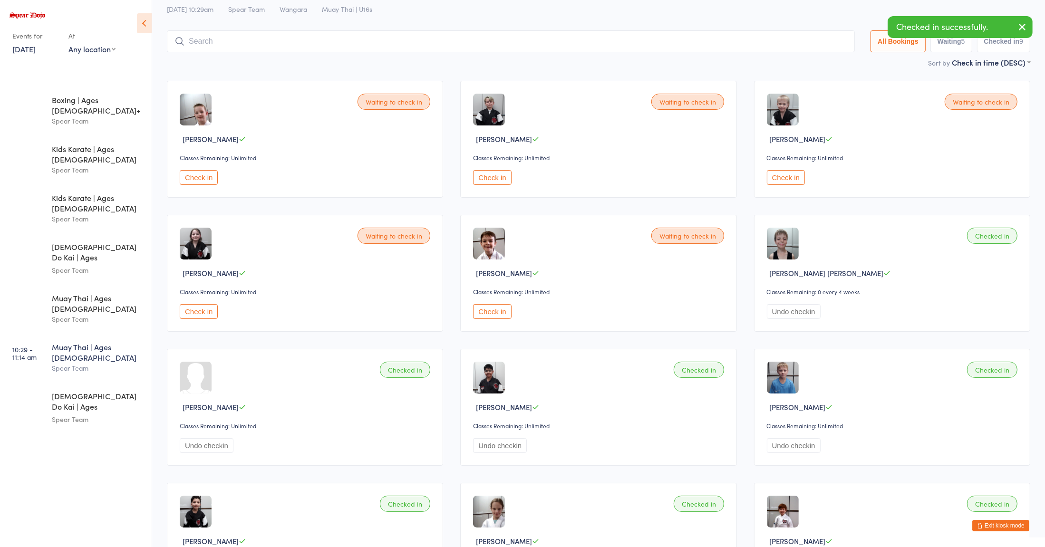
click at [200, 174] on button "Check in" at bounding box center [199, 177] width 38 height 15
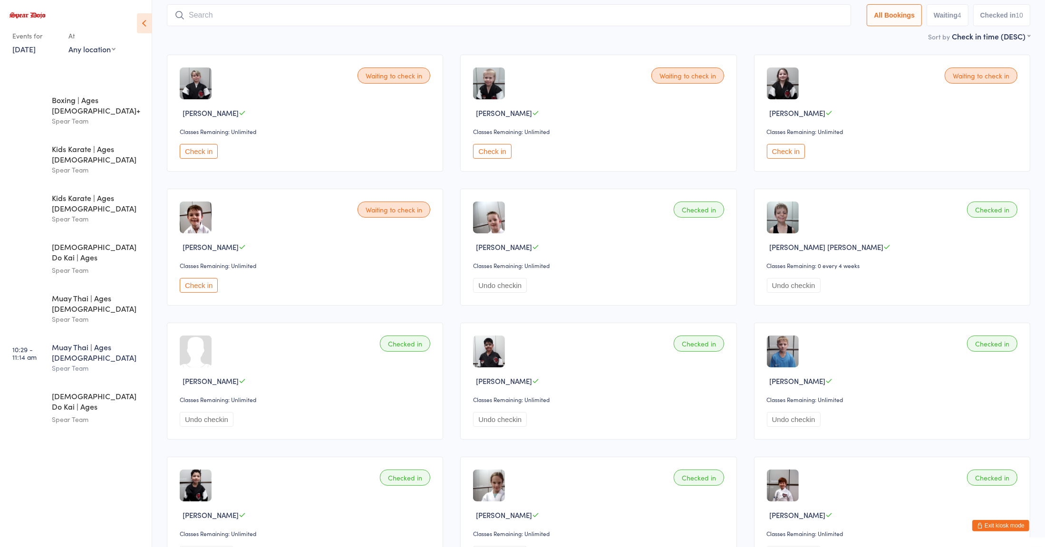
scroll to position [0, 0]
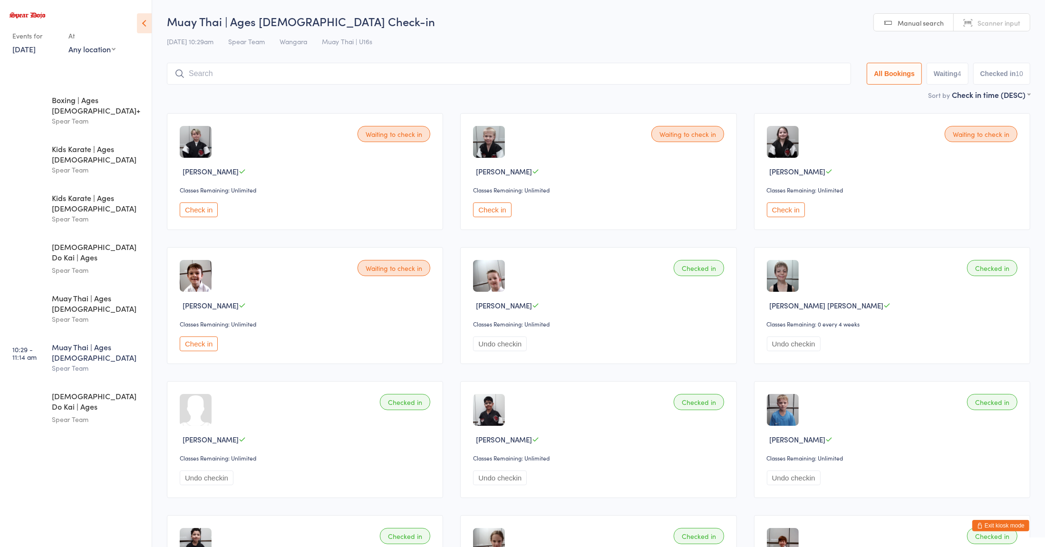
click at [73, 265] on div "Spear Team" at bounding box center [98, 270] width 92 height 11
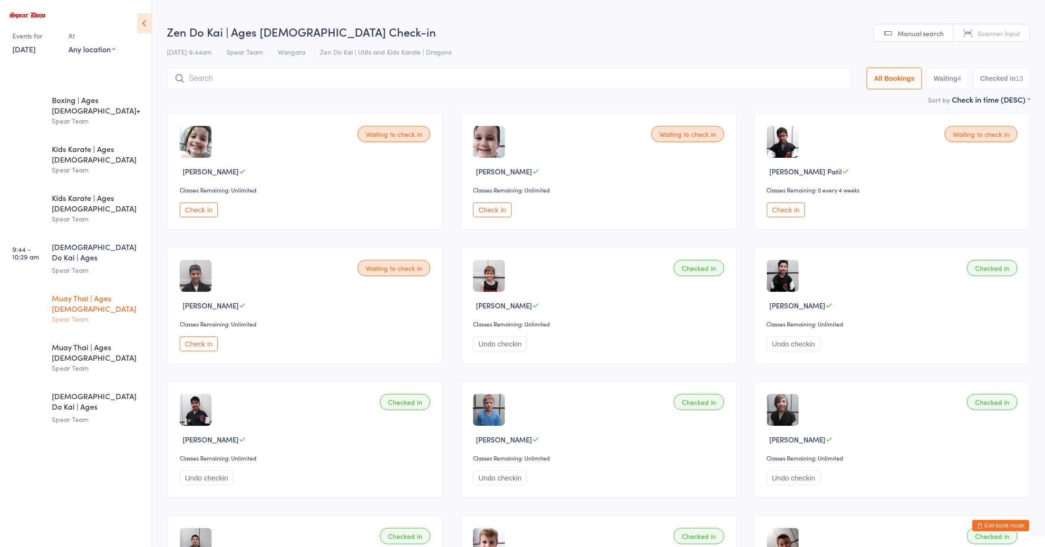
click at [67, 293] on div "Muay Thai | Ages [DEMOGRAPHIC_DATA]" at bounding box center [98, 303] width 92 height 21
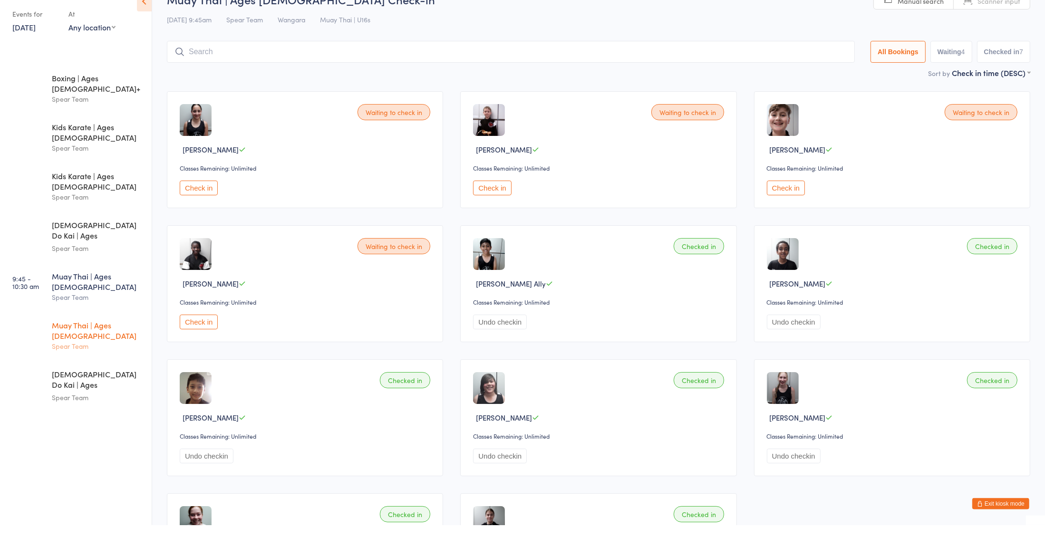
click at [68, 363] on div "Spear Team" at bounding box center [98, 368] width 92 height 11
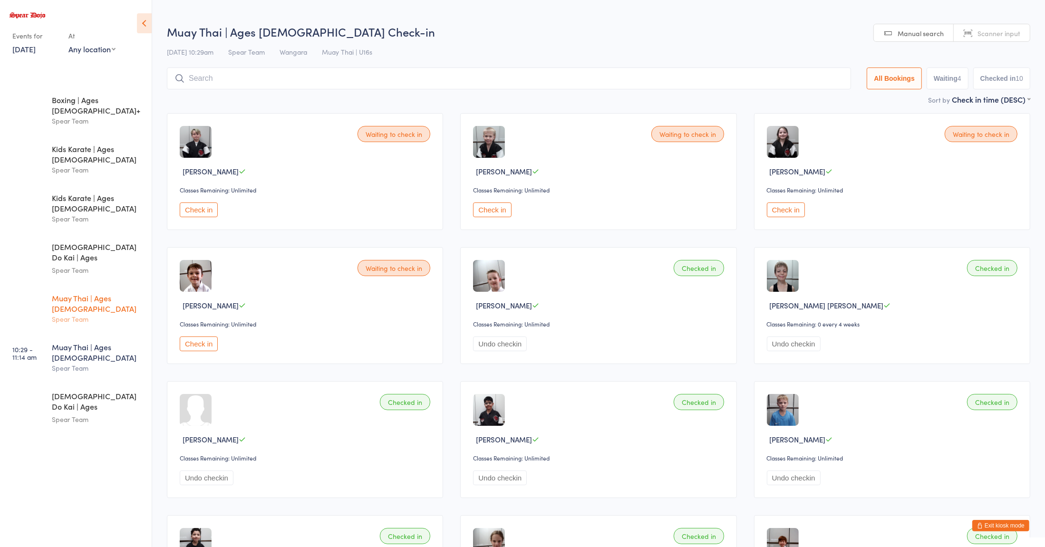
click at [78, 293] on div "Muay Thai | Ages [DEMOGRAPHIC_DATA]" at bounding box center [98, 303] width 92 height 21
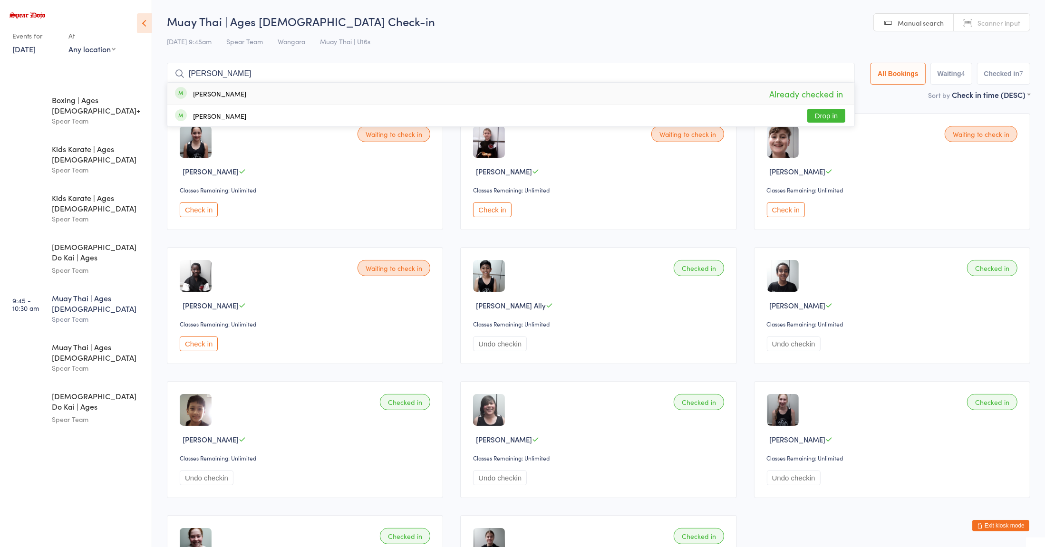
type input "[PERSON_NAME]"
click at [244, 89] on div "[PERSON_NAME] Already checked in" at bounding box center [510, 94] width 687 height 22
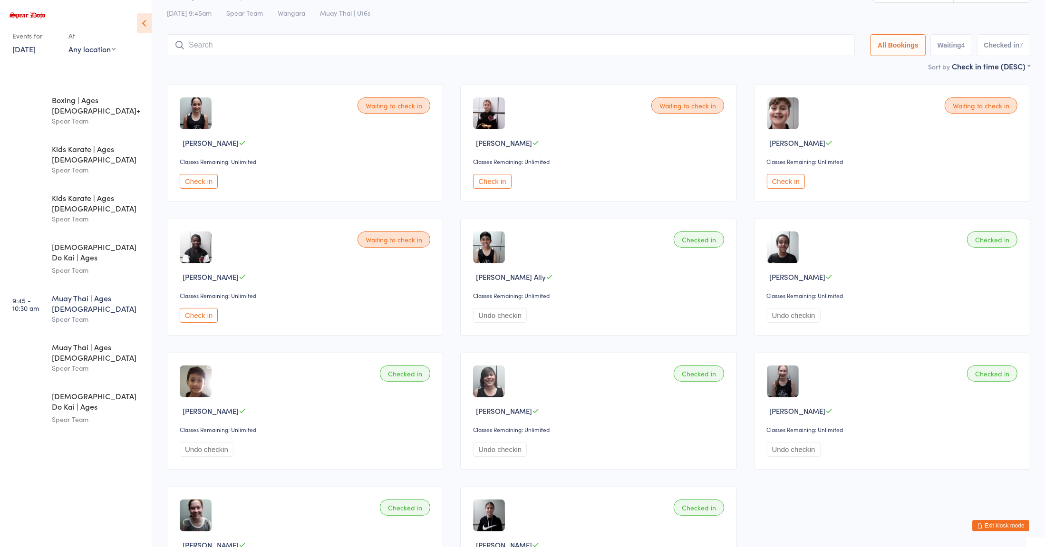
scroll to position [53, 0]
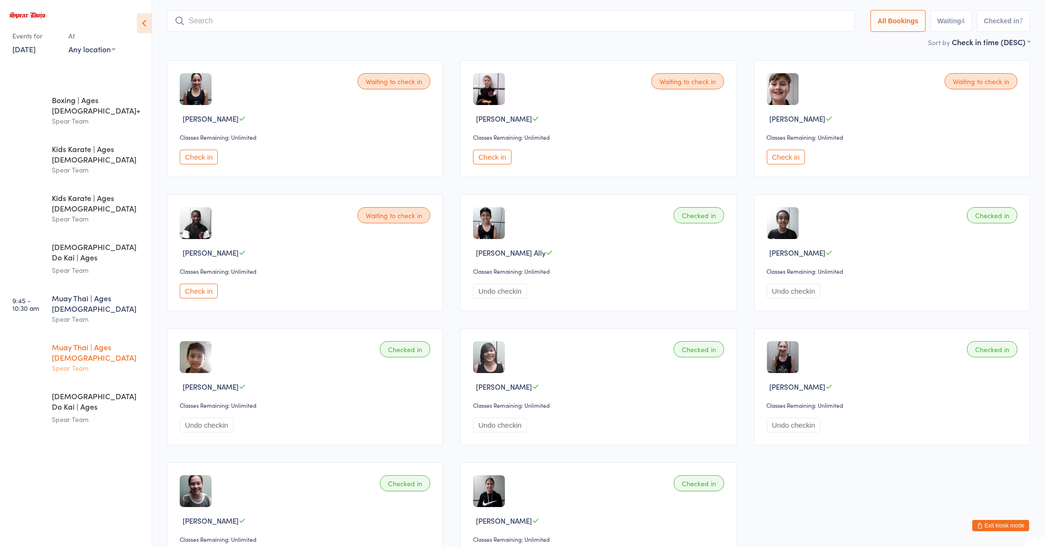
click at [91, 363] on div "Spear Team" at bounding box center [98, 368] width 92 height 11
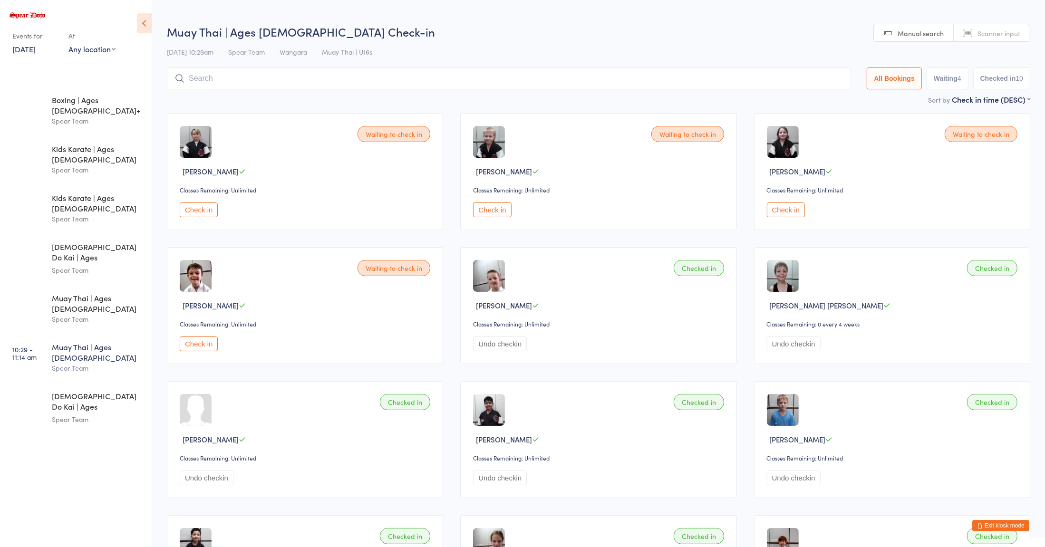
click at [361, 76] on input "search" at bounding box center [509, 79] width 684 height 22
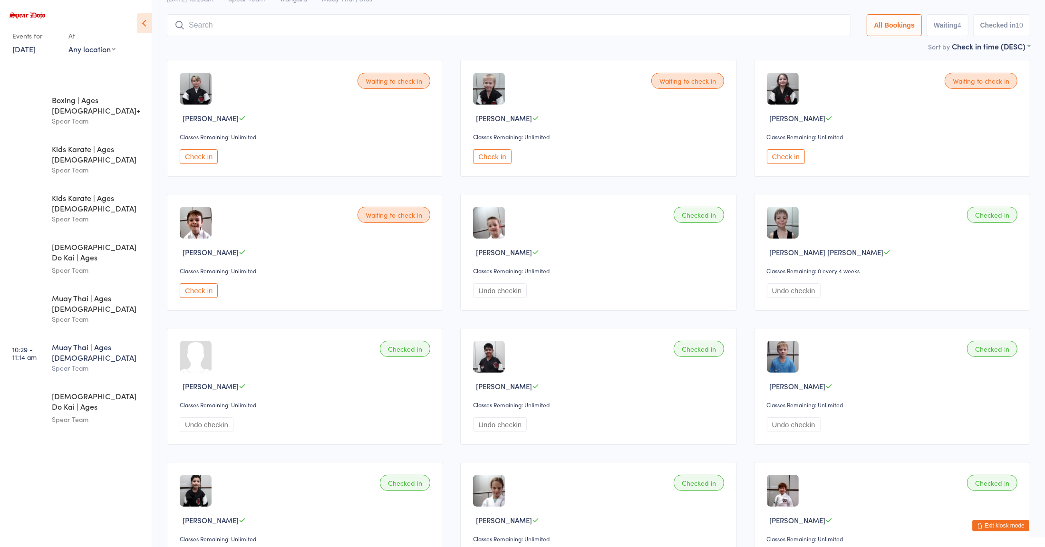
scroll to position [68, 0]
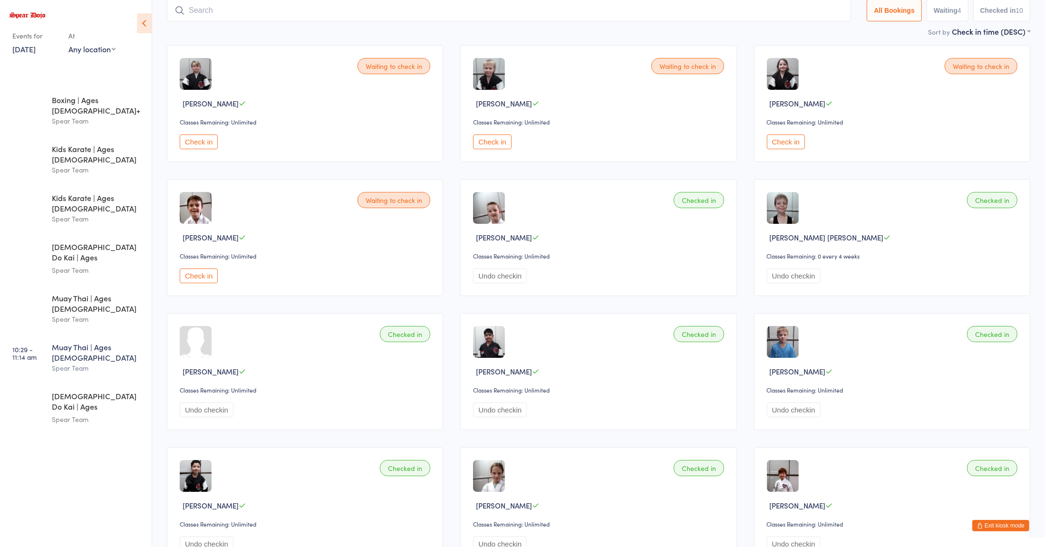
type input "d"
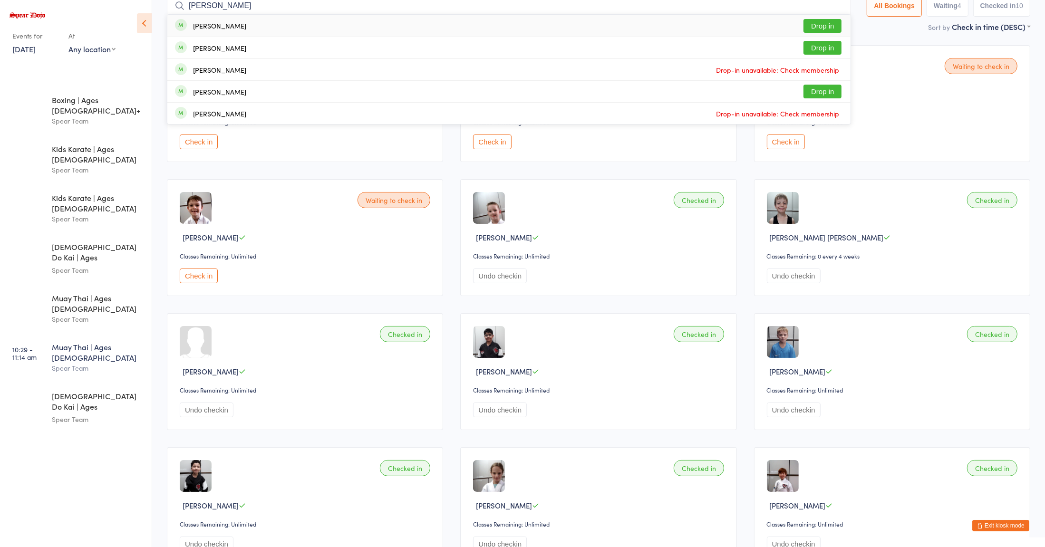
type input "[PERSON_NAME]"
click at [908, 28] on div "Sort by Check in time (DESC) First name (ASC) First name (DESC) Last name (ASC)…" at bounding box center [599, 26] width 864 height 10
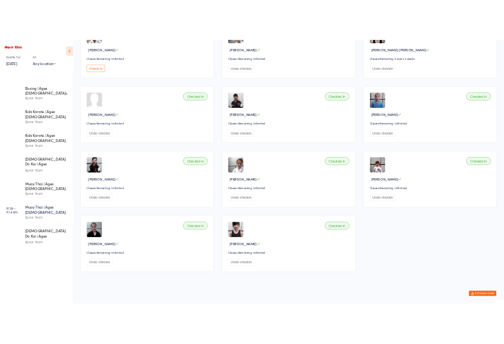
scroll to position [287, 0]
